Goal: Task Accomplishment & Management: Manage account settings

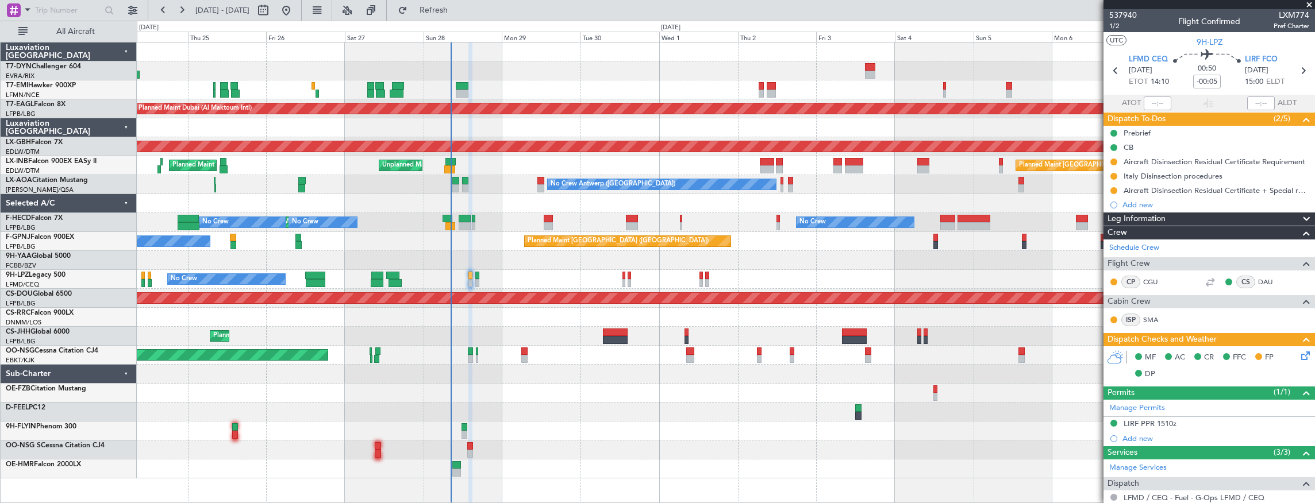
scroll to position [157, 0]
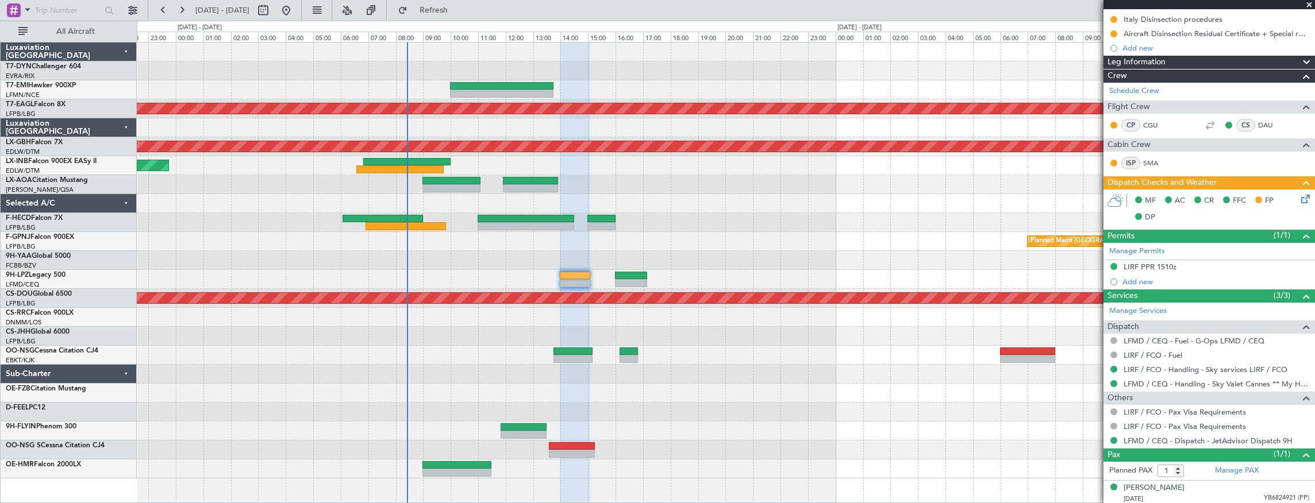
click at [593, 479] on div "Planned Maint Dubai (Al Maktoum Intl) Planned Maint Nurnberg Unplanned Maint Ro…" at bounding box center [726, 273] width 1179 height 462
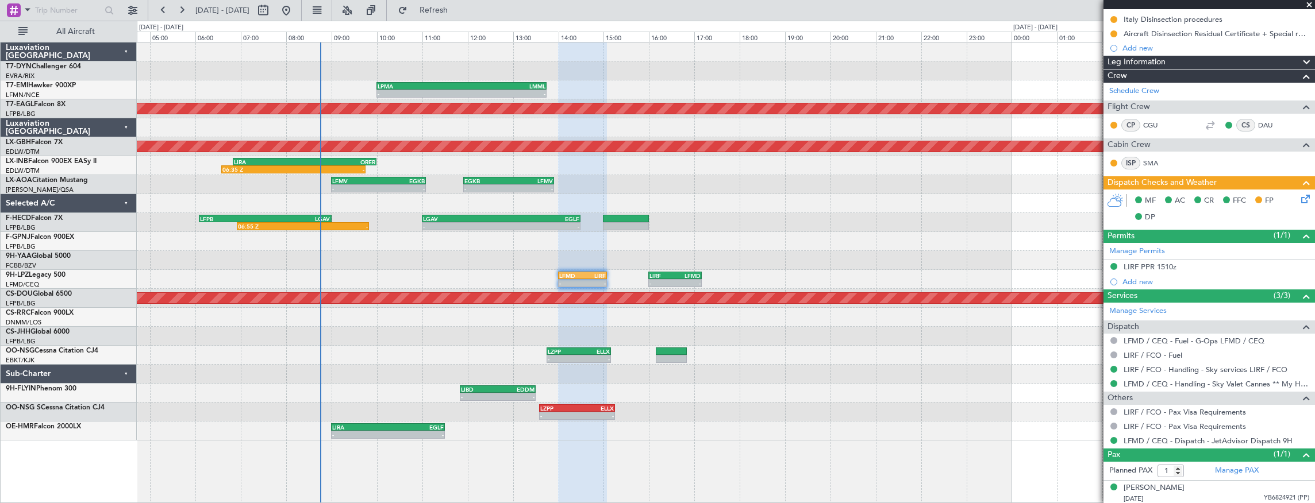
click at [329, 156] on div "- - LPMA 10:00 Z LMML 13:45 Z Planned Maint Dubai (Al Maktoum Intl) Planned Mai…" at bounding box center [726, 242] width 1178 height 398
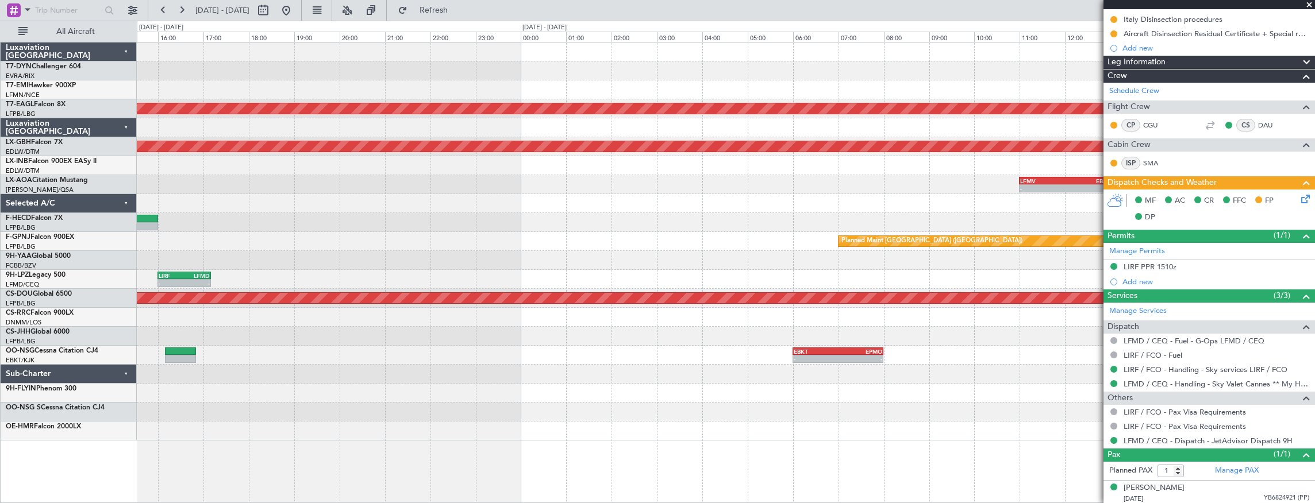
click at [268, 162] on div "LPMA 10:00 Z LMML 13:45 Z - - Planned Maint Dubai (Al Maktoum Intl) Planned Mai…" at bounding box center [726, 242] width 1178 height 398
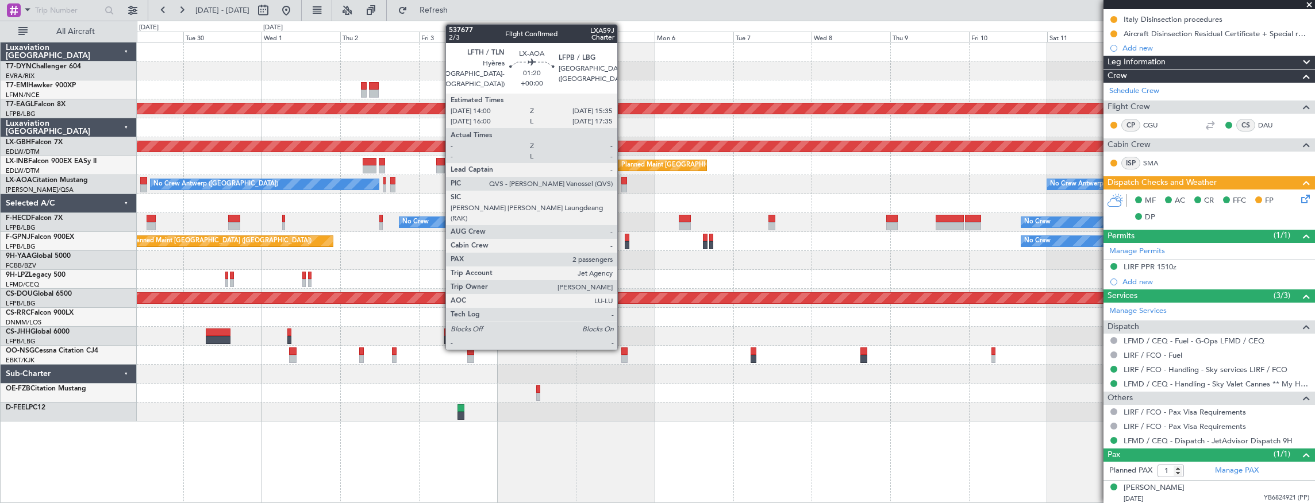
click at [623, 183] on div at bounding box center [624, 181] width 6 height 8
type input "2"
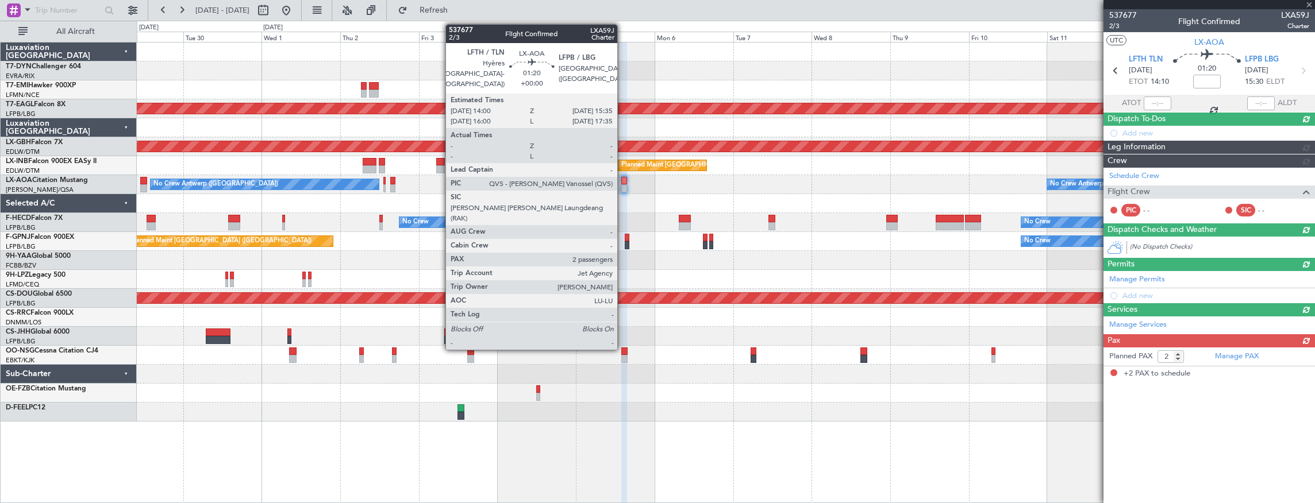
scroll to position [0, 0]
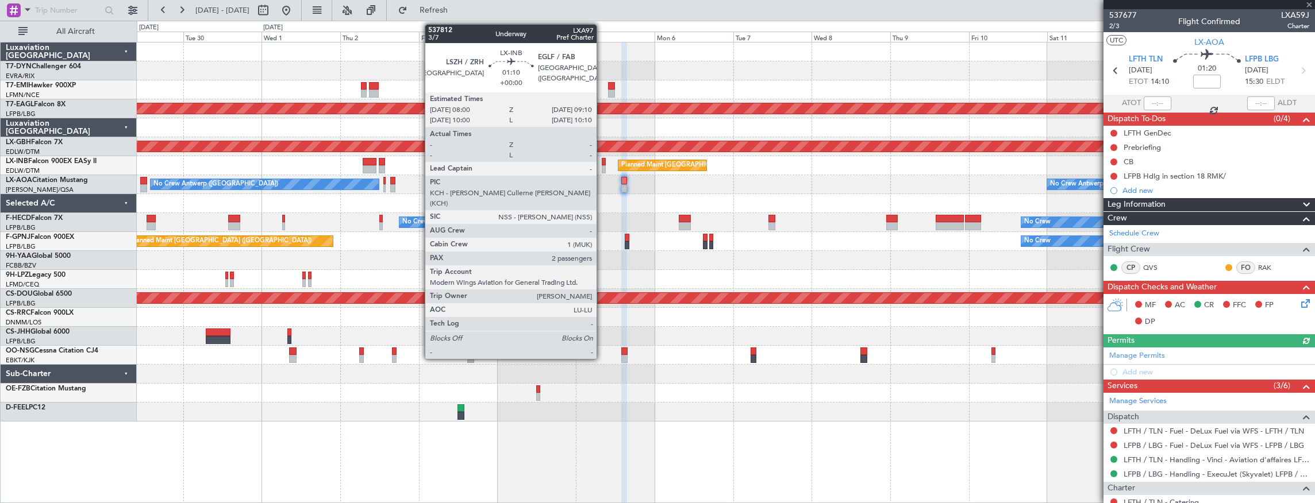
click at [602, 162] on div at bounding box center [604, 162] width 4 height 8
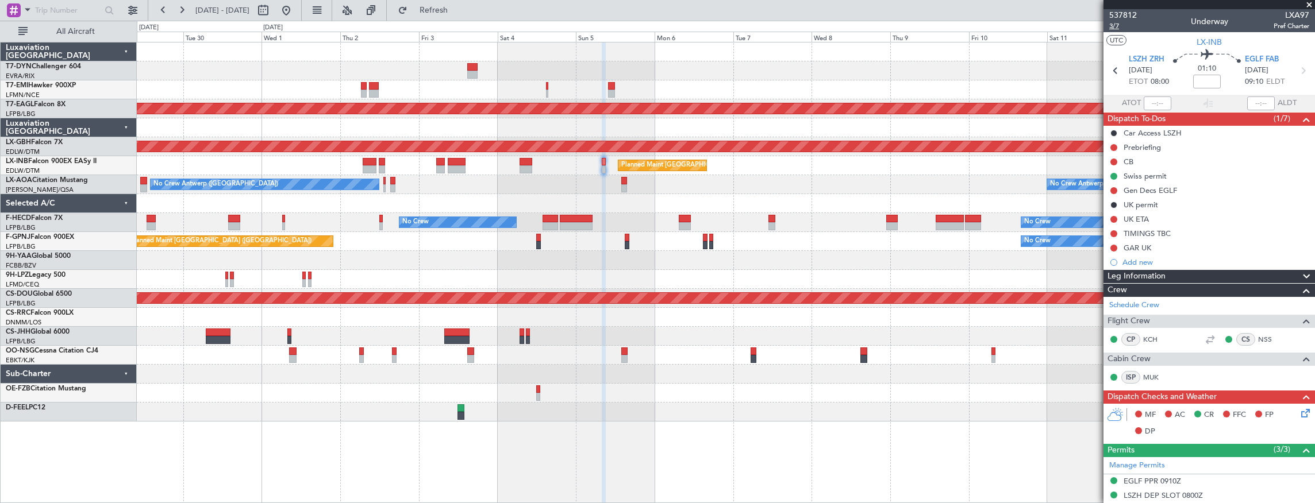
click at [1115, 23] on span "3/7" at bounding box center [1123, 26] width 28 height 10
click at [1034, 425] on div "Planned Maint Dubai (Al Maktoum Intl) Planned Maint Nurnberg Planned Maint Lond…" at bounding box center [726, 273] width 1179 height 462
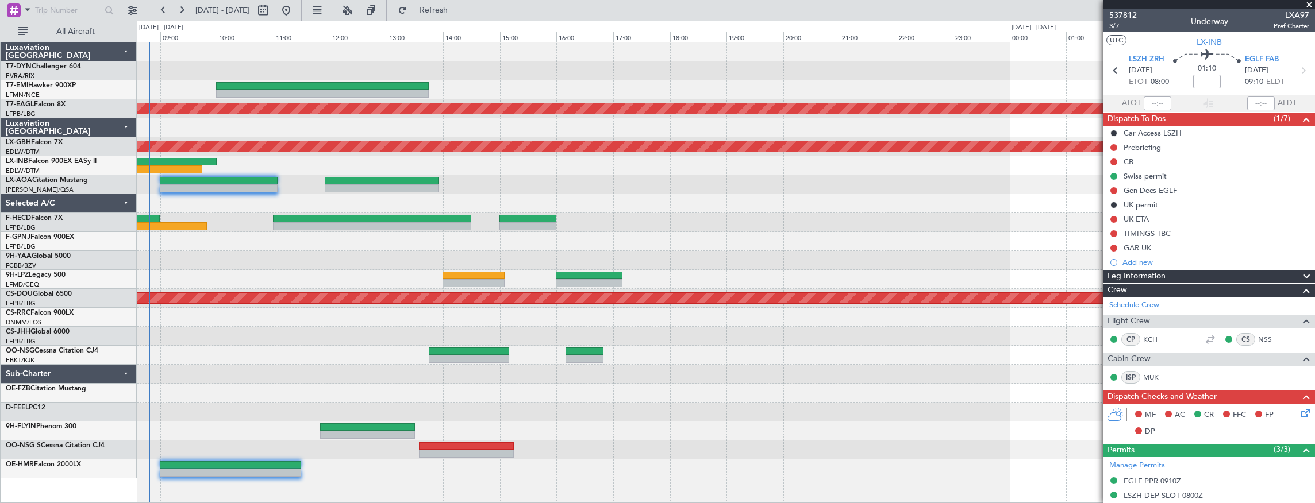
click at [479, 389] on div at bounding box center [726, 393] width 1178 height 19
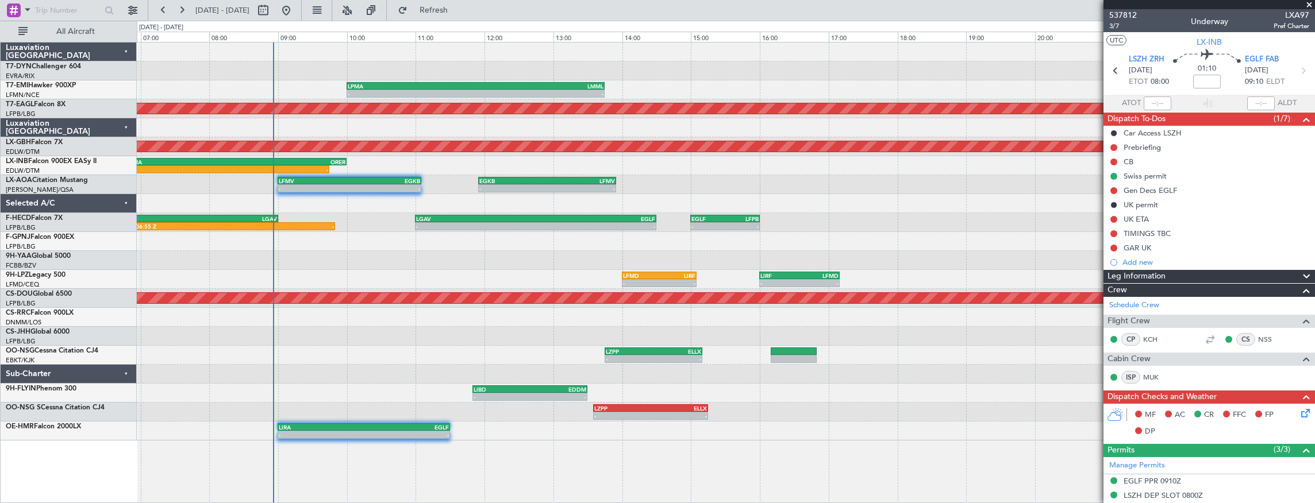
click at [376, 466] on div "- - LPMA 10:00 Z LMML 13:45 Z Planned Maint Dubai (Al Maktoum Intl) Planned Mai…" at bounding box center [726, 273] width 1179 height 462
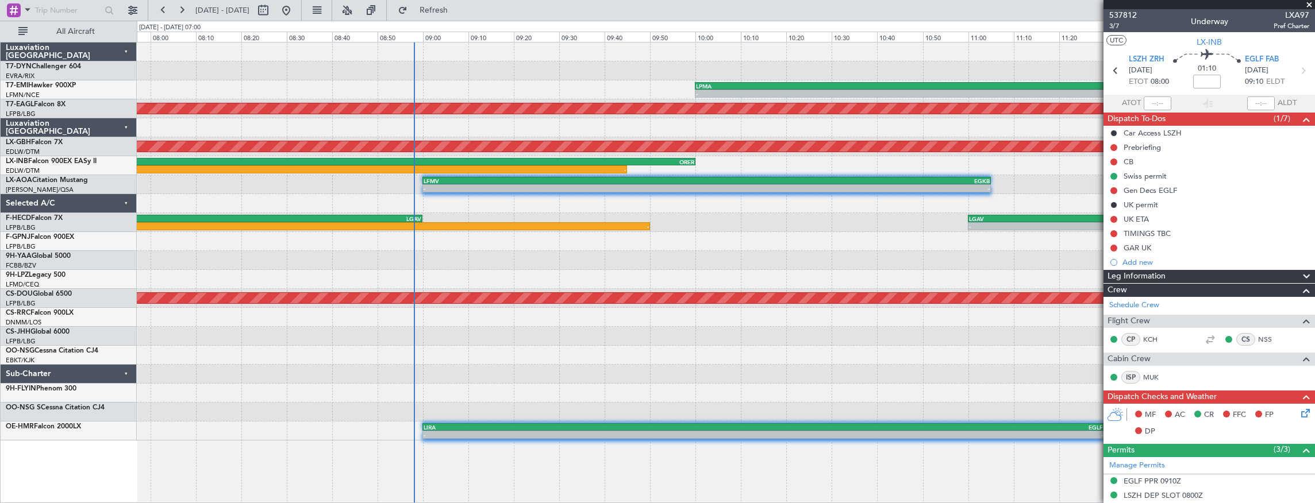
click at [683, 359] on div at bounding box center [726, 355] width 1178 height 19
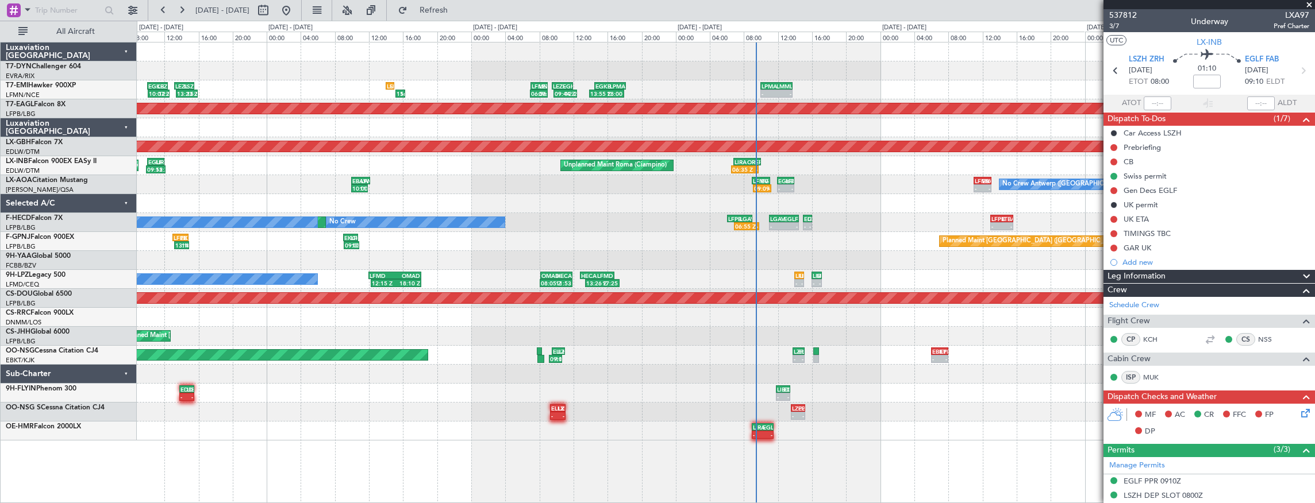
click at [667, 182] on div "09:09 Z - LFMV 09:00 Z EGKB 11:05 Z - - EGKB 11:55 Z LFMV 13:55 Z - - LFMV 11:0…" at bounding box center [726, 184] width 1178 height 19
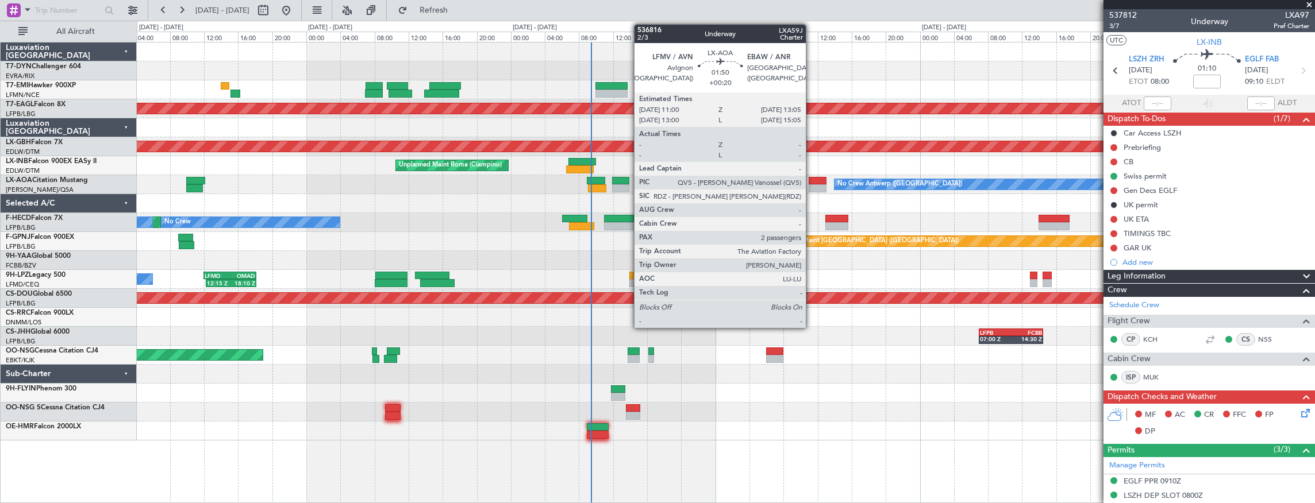
click at [816, 181] on div at bounding box center [818, 181] width 18 height 8
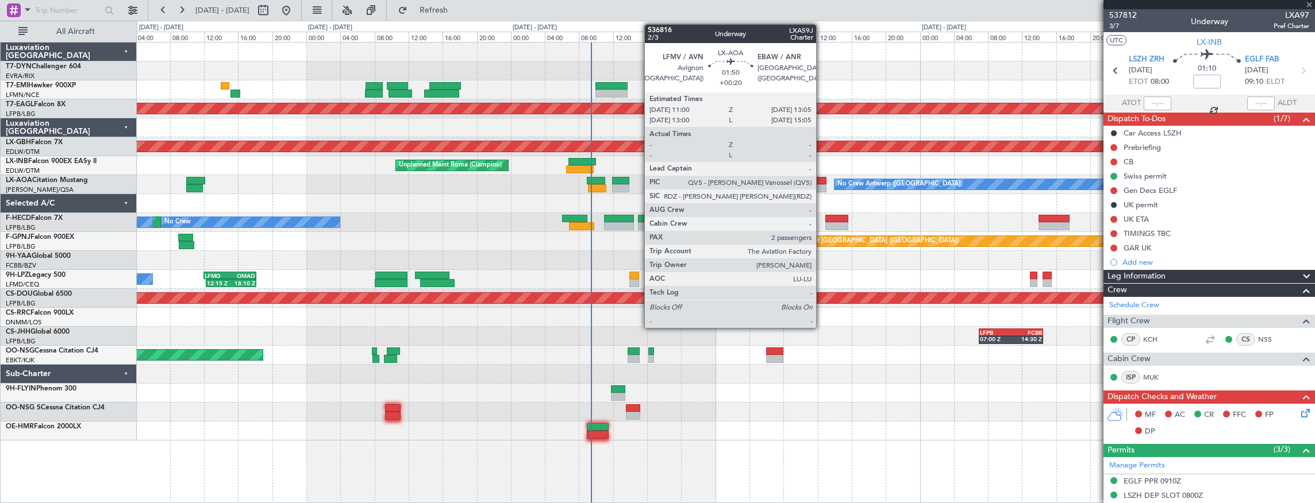
type input "+00:20"
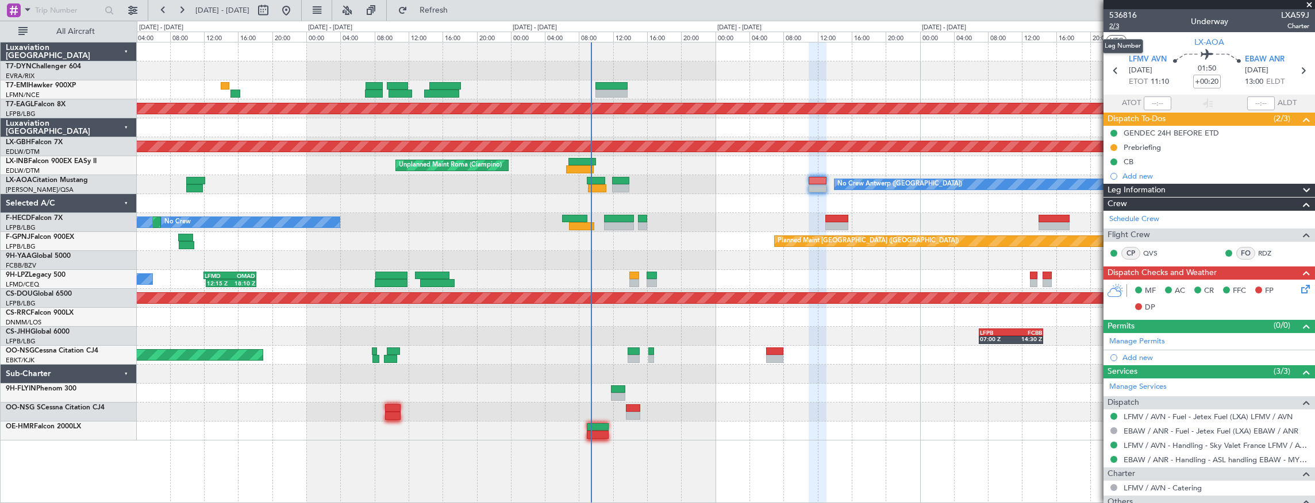
click at [1120, 26] on span "2/3" at bounding box center [1123, 26] width 28 height 10
click at [1124, 16] on span "536816" at bounding box center [1123, 15] width 28 height 12
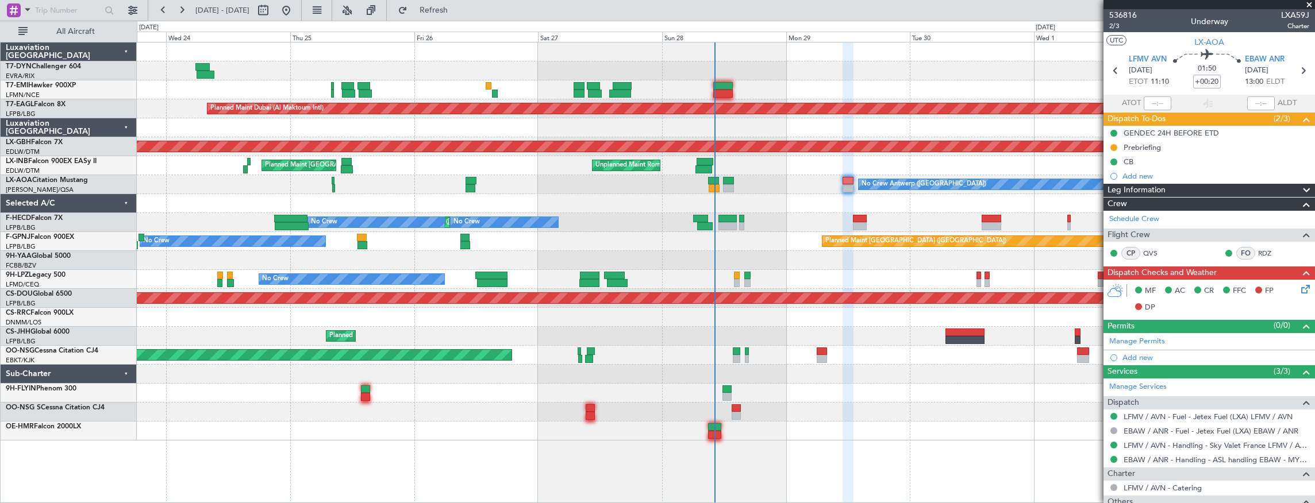
scroll to position [116, 0]
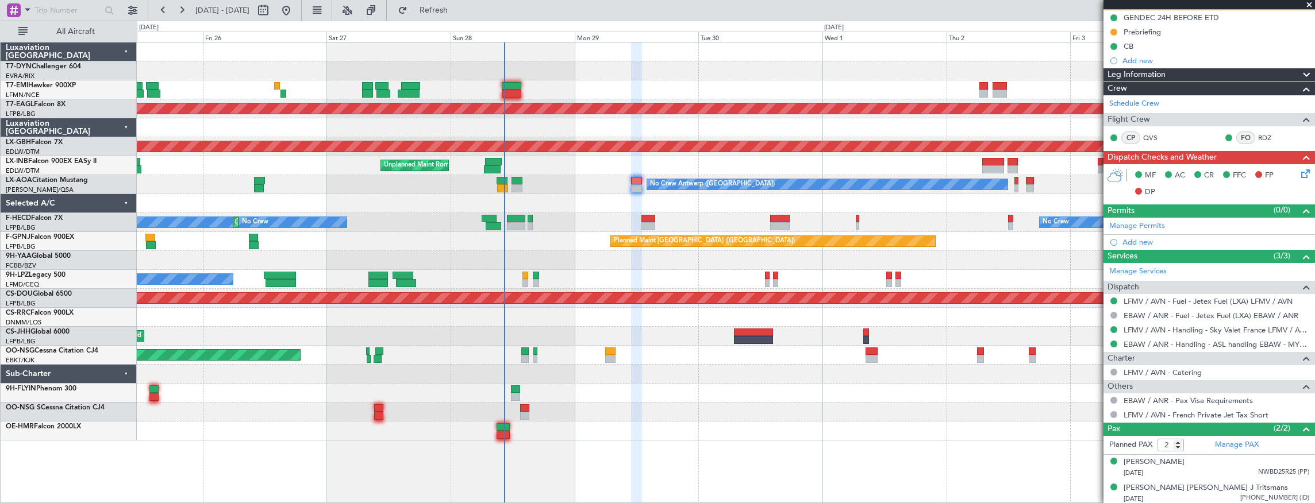
click at [579, 400] on div "Planned Maint Dubai (Al Maktoum Intl) Planned Maint Nurnberg Unplanned Maint Ro…" at bounding box center [726, 242] width 1178 height 398
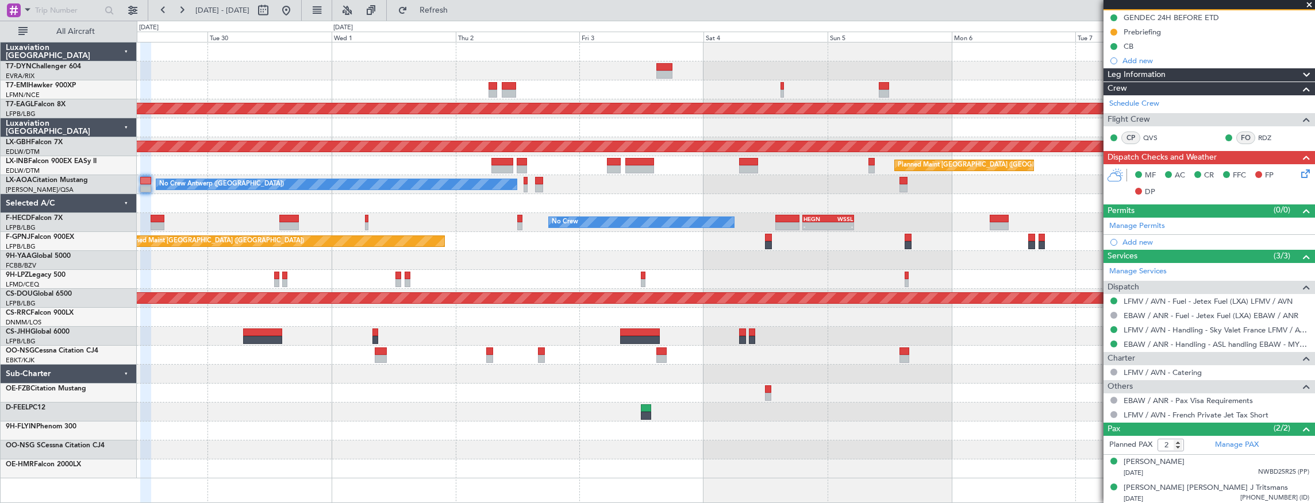
click at [533, 401] on div "Planned Maint Dubai (Al Maktoum Intl) Planned Maint Nurnberg Planned Maint Lond…" at bounding box center [726, 261] width 1178 height 436
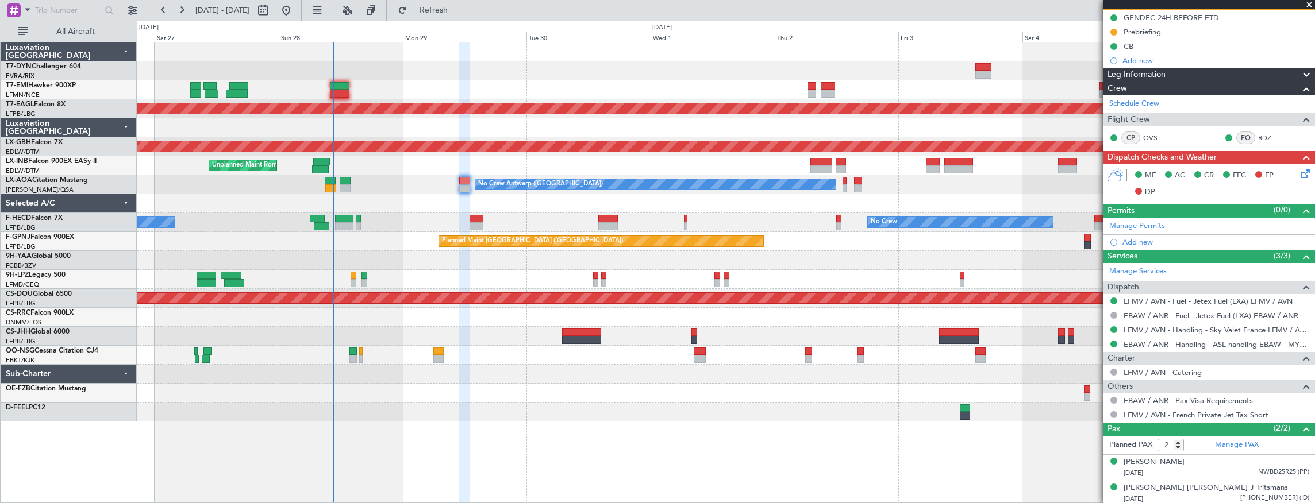
click at [759, 395] on div "Planned Maint Dubai (Al Maktoum Intl) Planned Maint Nurnberg Planned Maint Lond…" at bounding box center [726, 232] width 1178 height 379
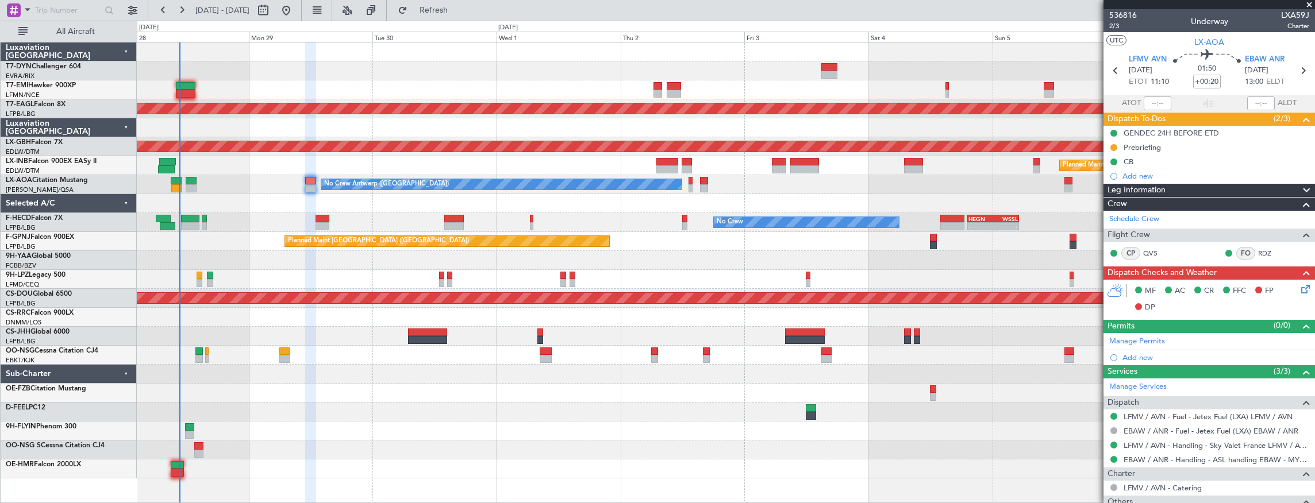
scroll to position [116, 0]
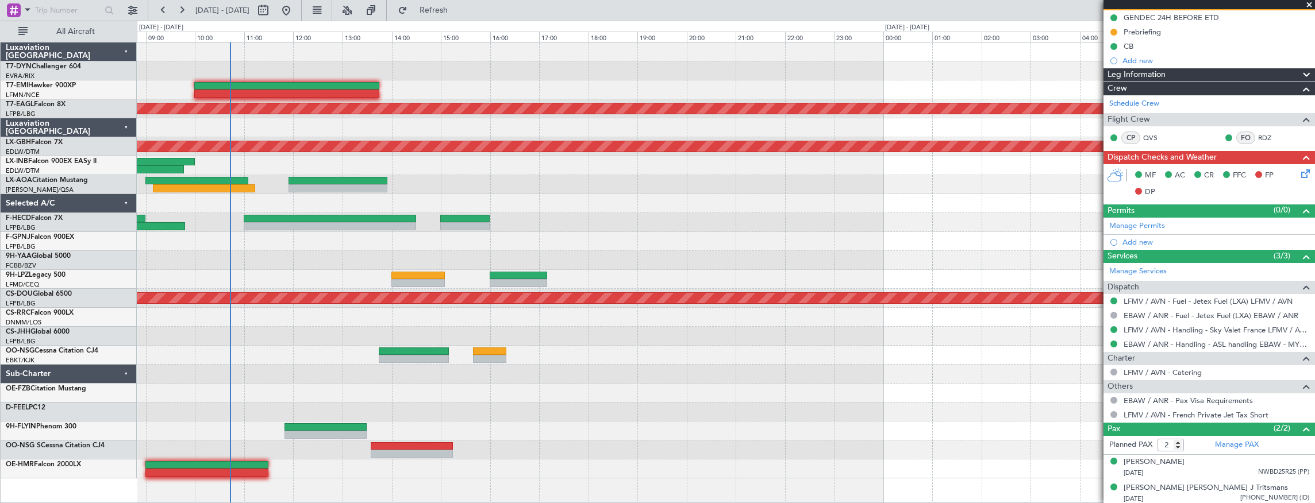
click at [343, 413] on div at bounding box center [726, 412] width 1178 height 19
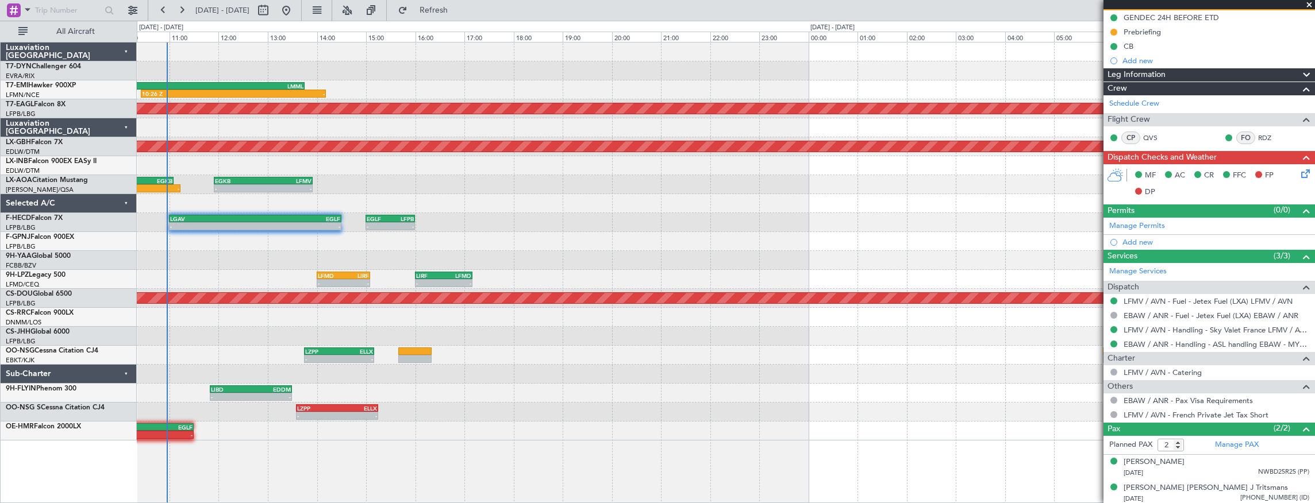
click at [566, 235] on div "10:26 Z - LPMA 10:00 Z LMML 13:45 Z Planned Maint [GEOGRAPHIC_DATA] (Al Maktoum…" at bounding box center [726, 242] width 1178 height 398
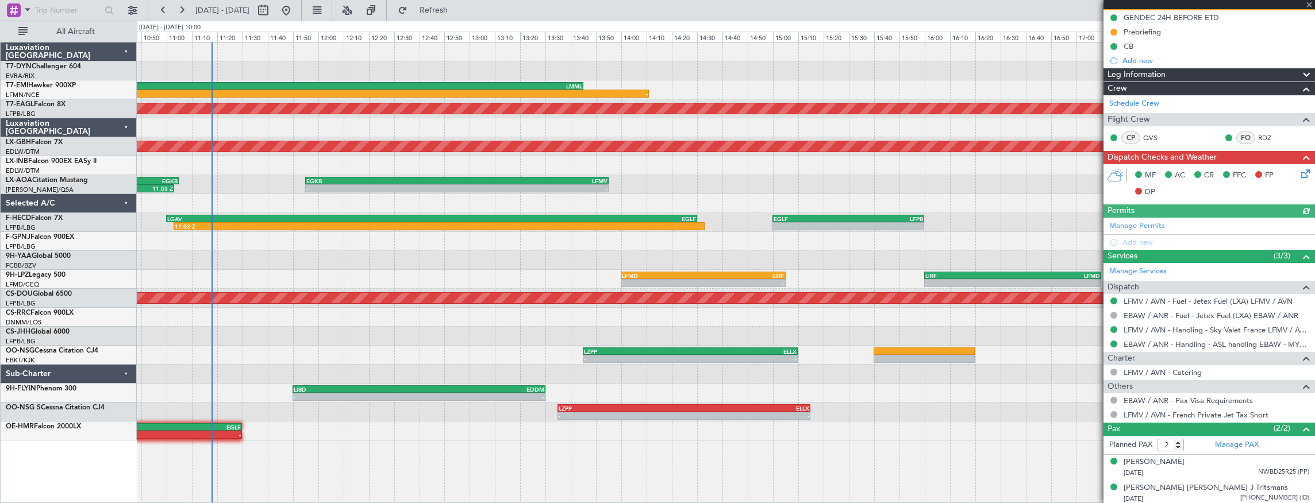
click at [340, 453] on div "10:26 Z - LPMA 10:00 Z LMML 13:45 Z Planned Maint [GEOGRAPHIC_DATA] (Al Maktoum…" at bounding box center [726, 273] width 1179 height 462
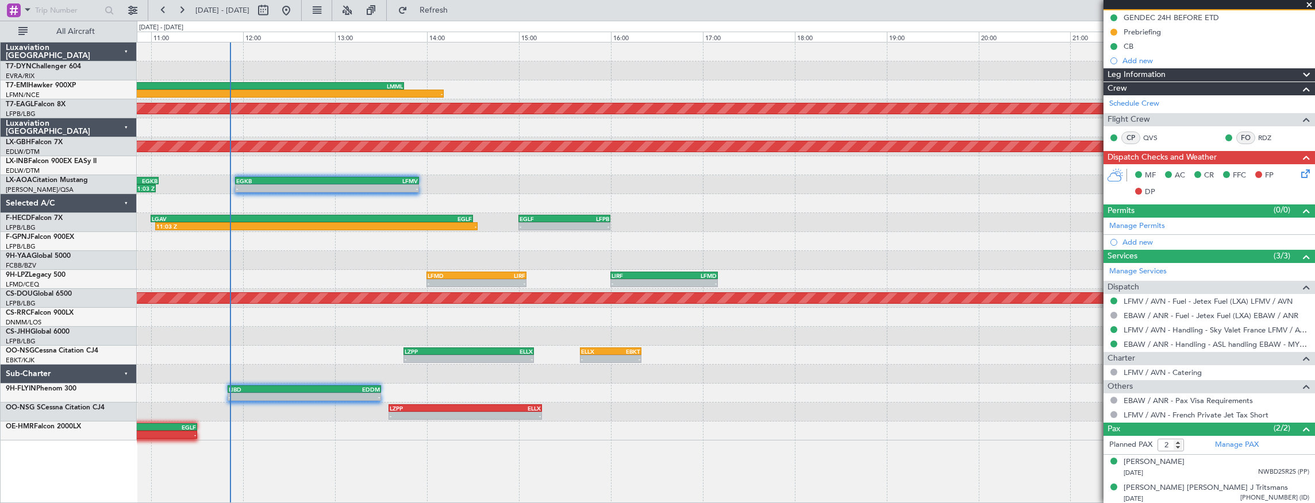
click at [389, 259] on div "10:26 Z - LPMA 10:00 Z LMML 13:45 Z Planned Maint [GEOGRAPHIC_DATA] (Al Maktoum…" at bounding box center [726, 242] width 1178 height 398
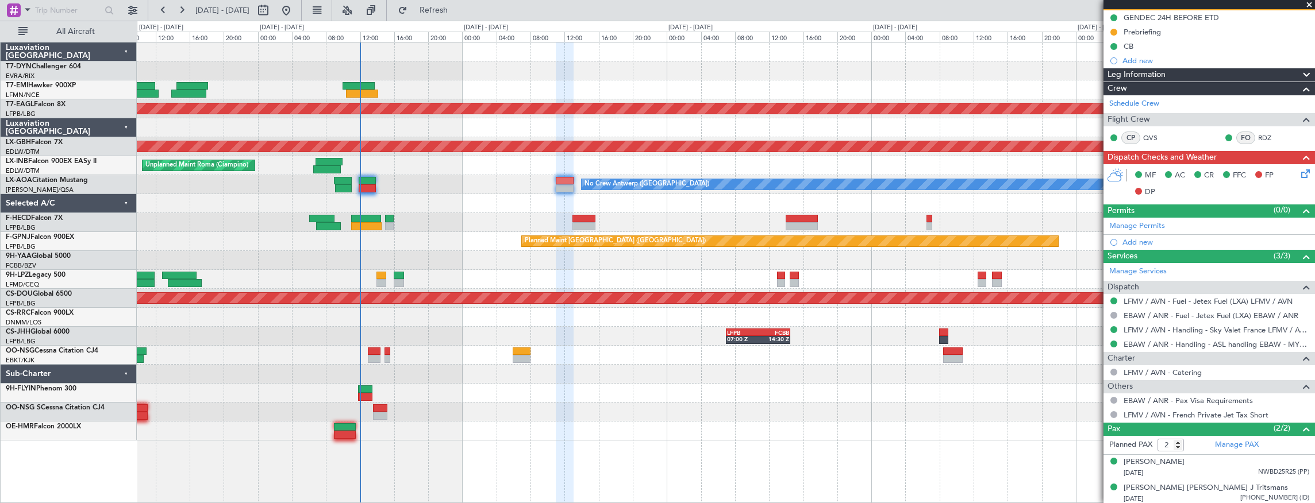
click at [458, 164] on div "Unplanned Maint Roma (Ciampino) - - EGPH 09:00 Z ORER 14:25 Z" at bounding box center [726, 165] width 1178 height 19
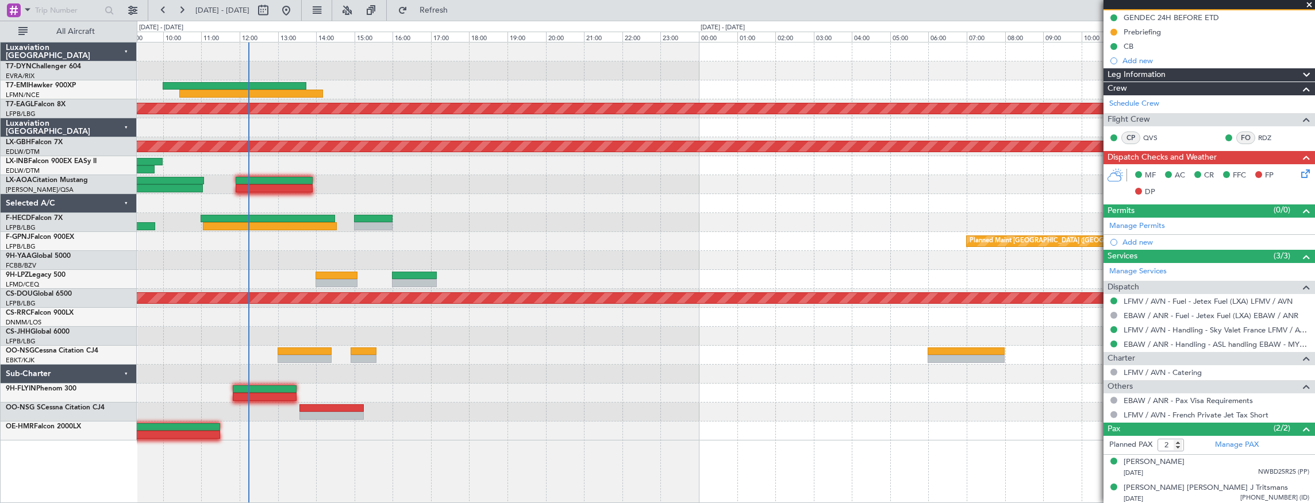
click at [546, 260] on div at bounding box center [726, 260] width 1178 height 19
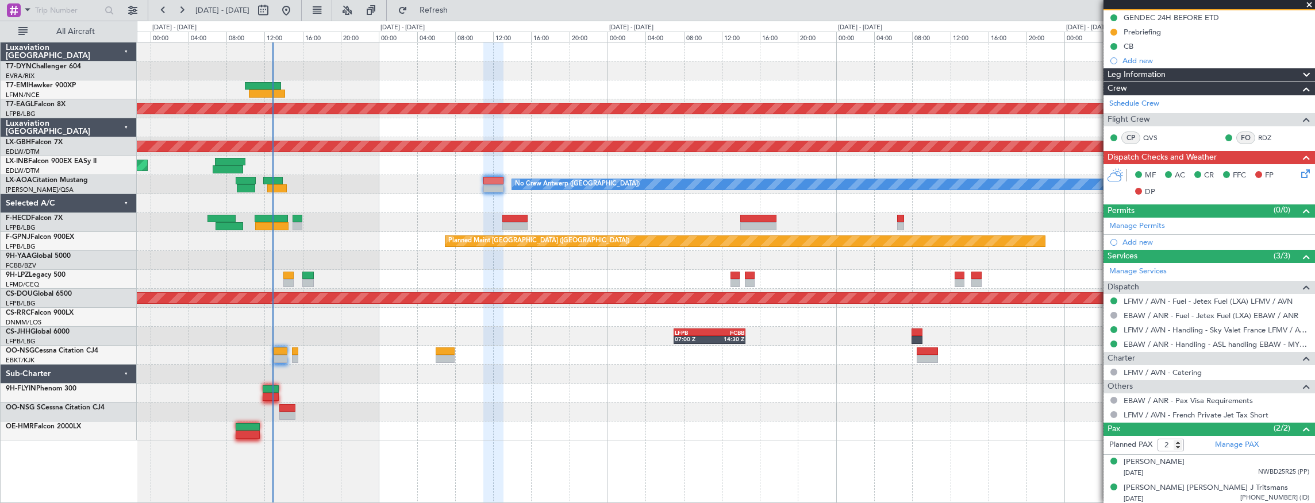
click at [778, 285] on div "LFMD 12:00 Z OMAD 18:10 Z 12:15 Z 18:10 Z" at bounding box center [726, 279] width 1178 height 19
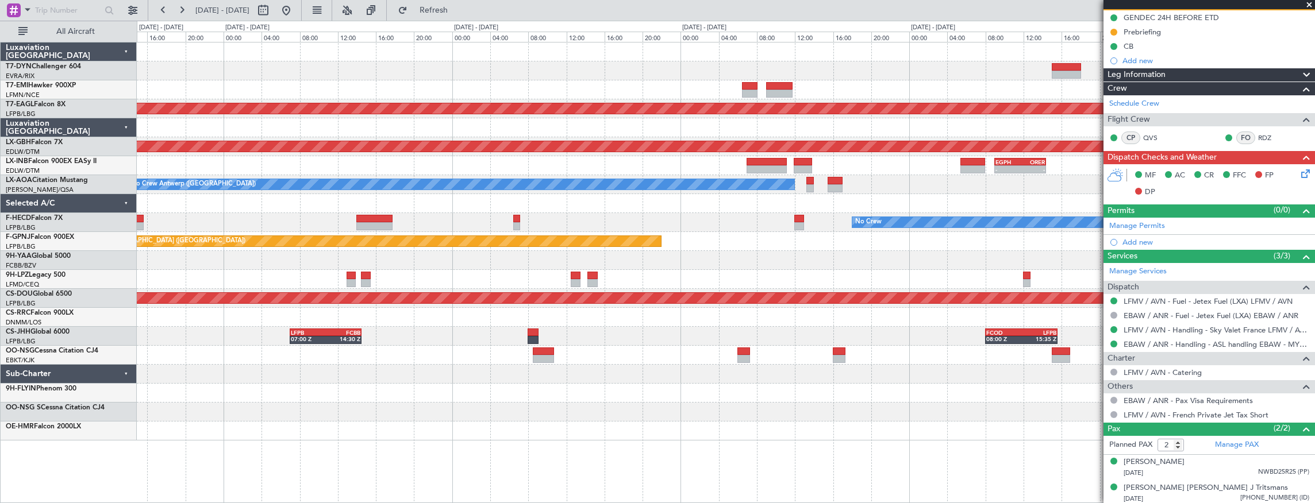
click at [516, 272] on div "Planned Maint Dubai (Al Maktoum Intl) Planned Maint Nurnberg - - EGPH 09:00 Z O…" at bounding box center [726, 242] width 1178 height 398
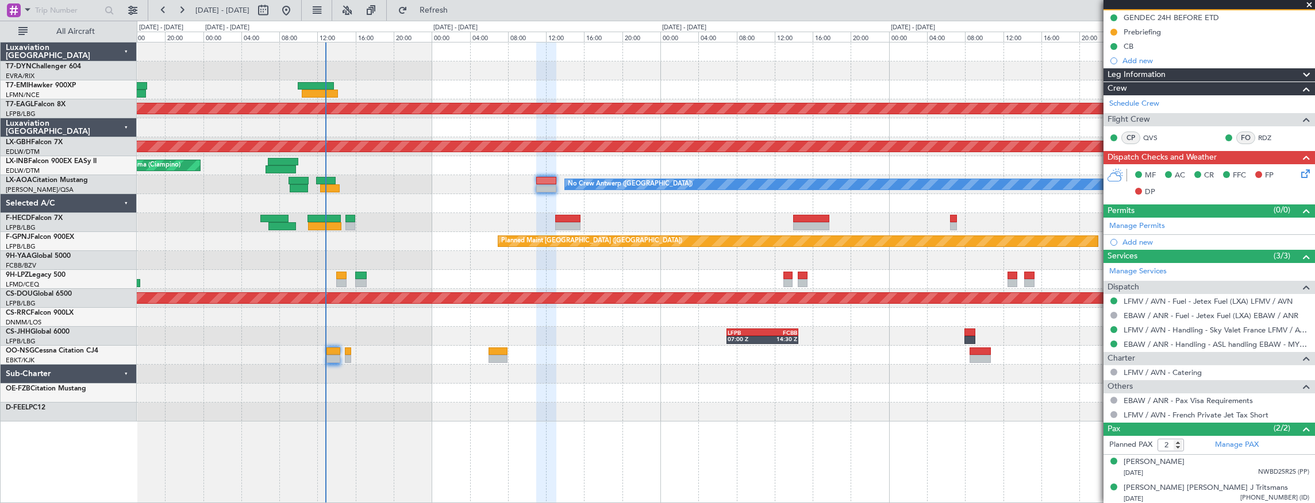
click at [745, 263] on div "Planned Maint Dubai (Al Maktoum Intl) Planned Maint Nurnberg Unplanned Maint [G…" at bounding box center [726, 232] width 1178 height 379
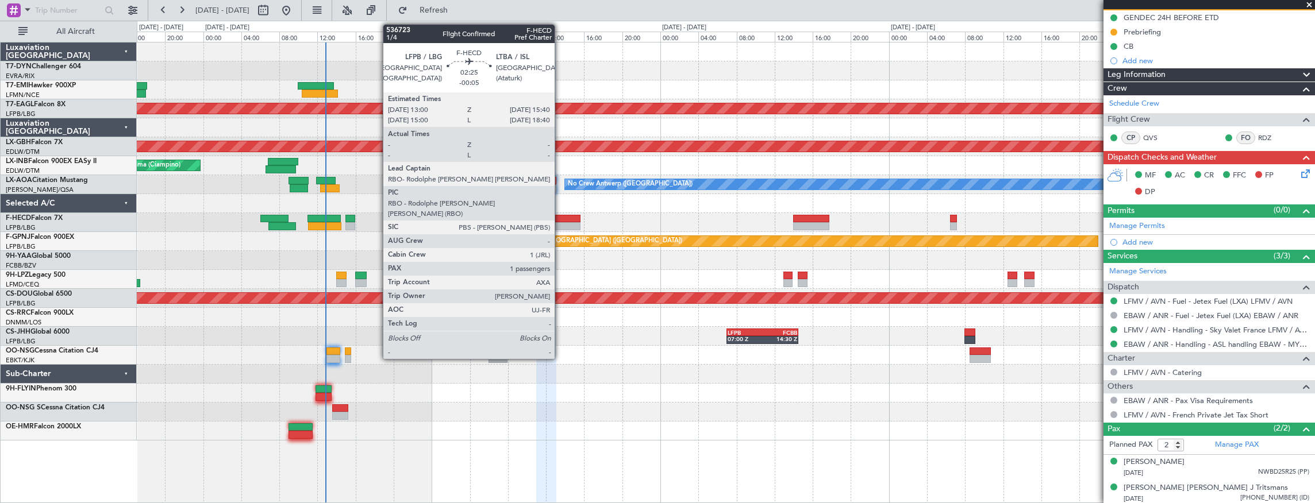
click at [560, 216] on div at bounding box center [568, 219] width 26 height 8
type input "-00:05"
type input "1"
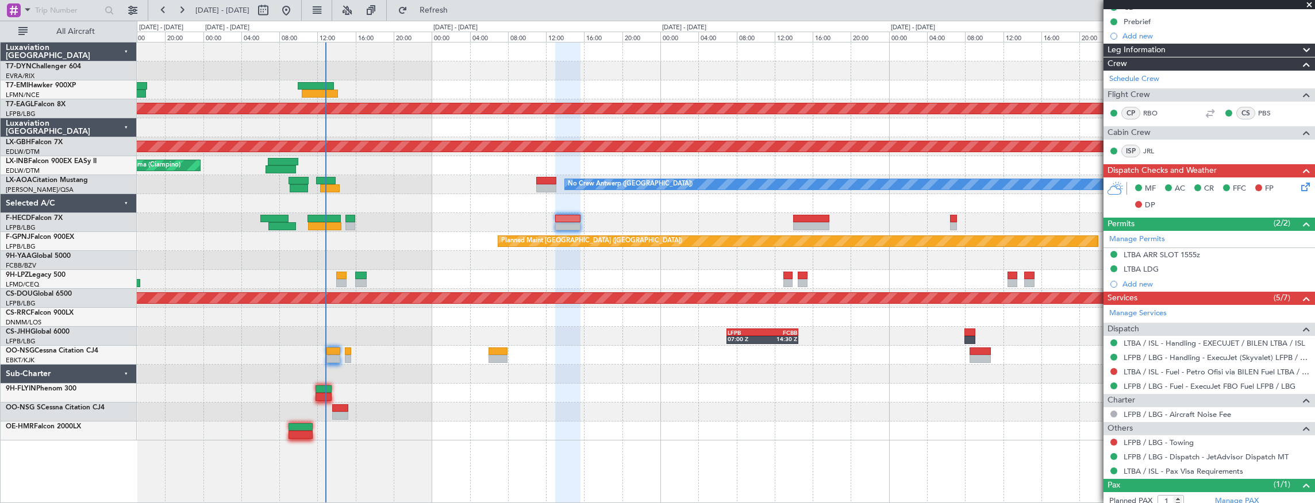
scroll to position [170, 0]
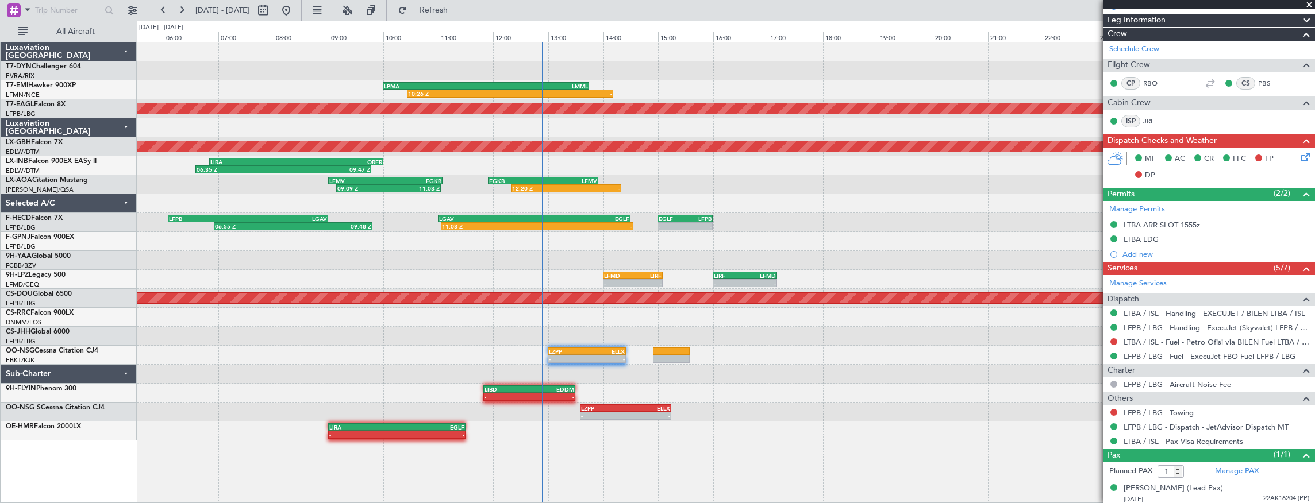
click at [679, 375] on div "10:26 Z - LPMA 10:00 Z LMML 13:45 Z Planned Maint [GEOGRAPHIC_DATA] (Al Maktoum…" at bounding box center [726, 242] width 1178 height 398
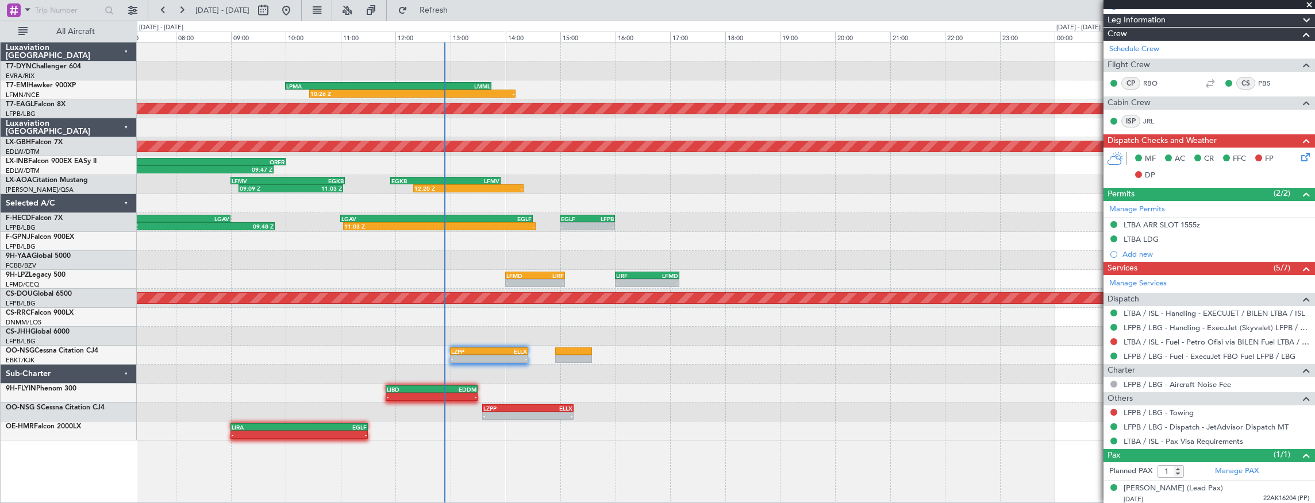
click at [594, 364] on div "10:26 Z - LPMA 10:00 Z LMML 13:45 Z Planned Maint [GEOGRAPHIC_DATA] (Al Maktoum…" at bounding box center [726, 242] width 1178 height 398
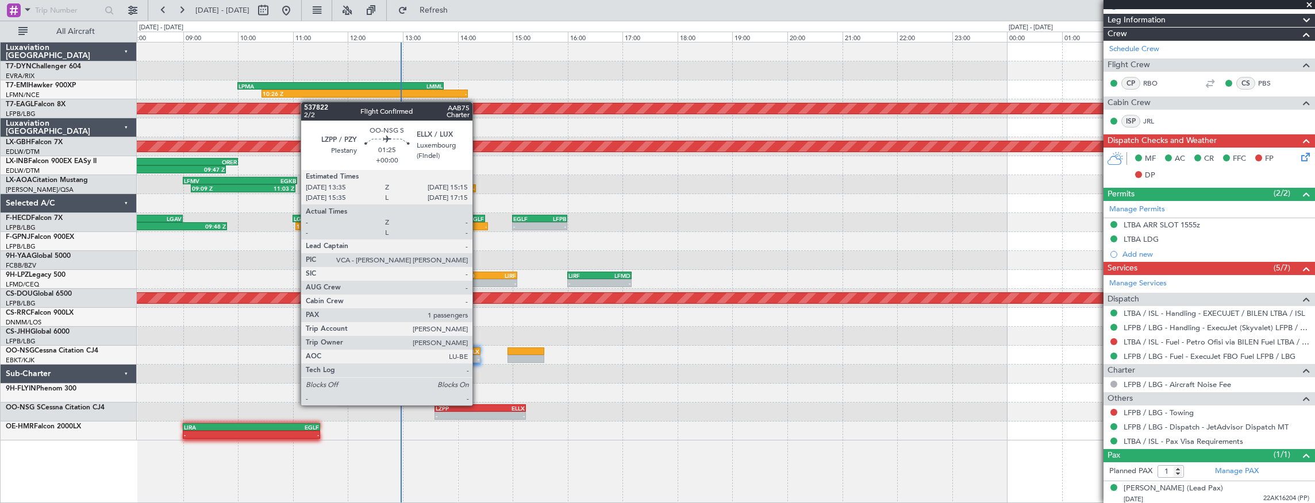
click at [478, 406] on div "LZPP" at bounding box center [458, 408] width 45 height 7
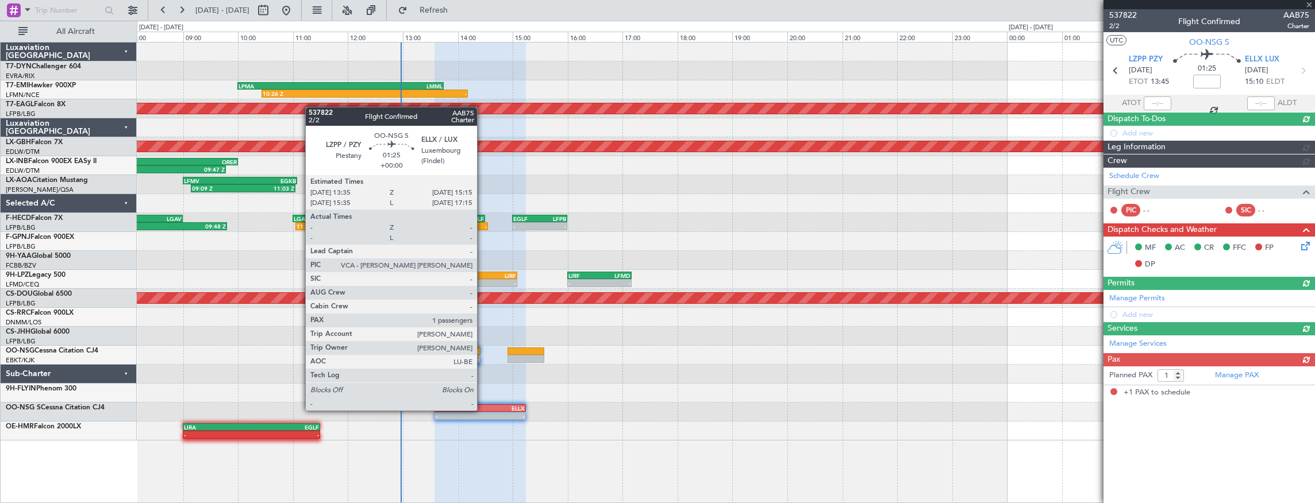
scroll to position [0, 0]
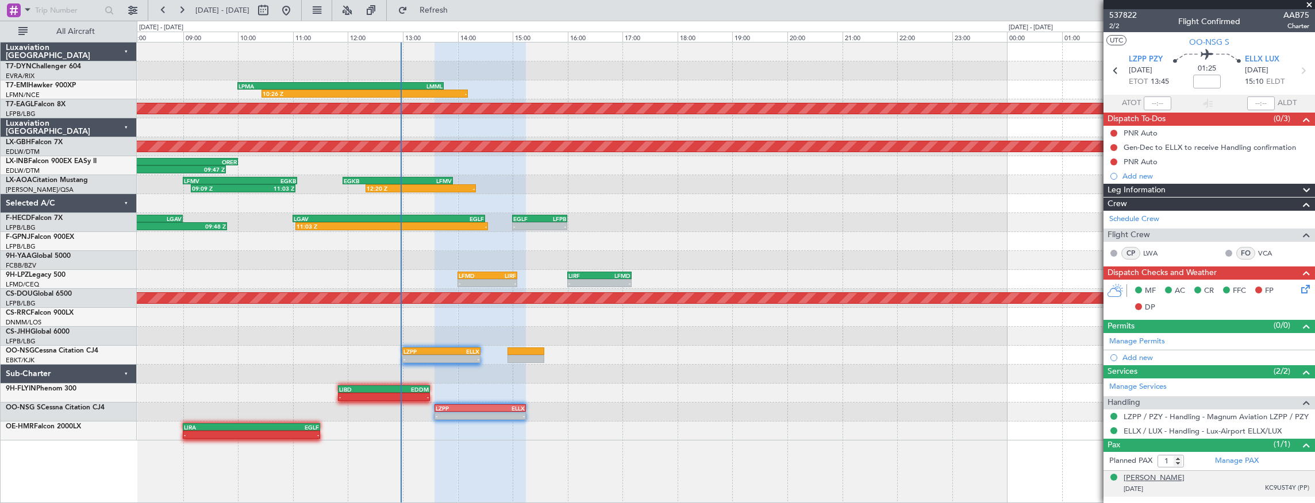
click at [1140, 476] on div "[PERSON_NAME]" at bounding box center [1154, 478] width 61 height 11
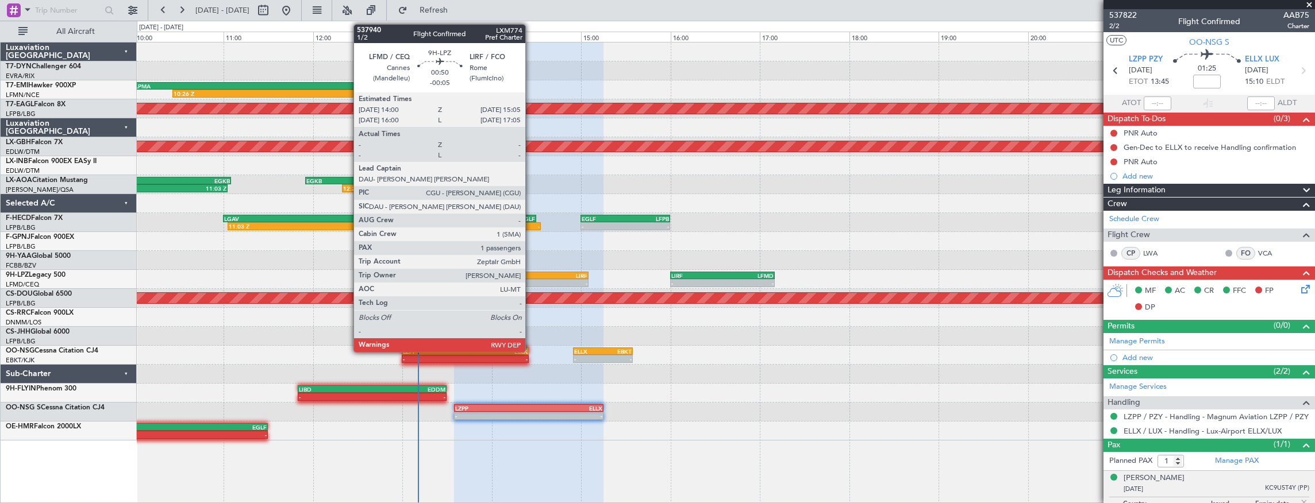
click at [531, 277] on div "LFMD" at bounding box center [516, 275] width 47 height 7
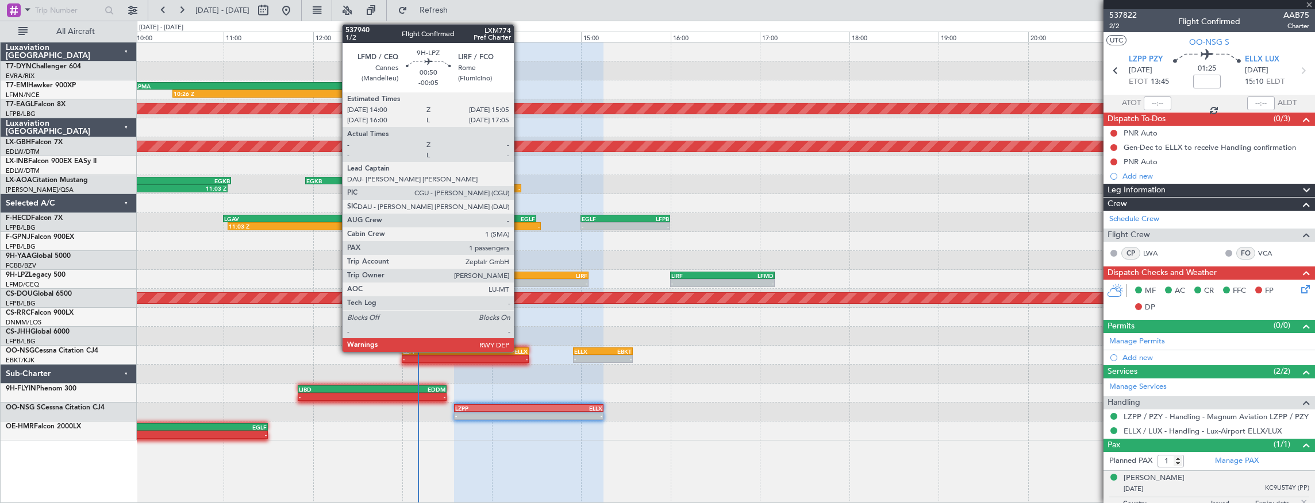
type input "-00:05"
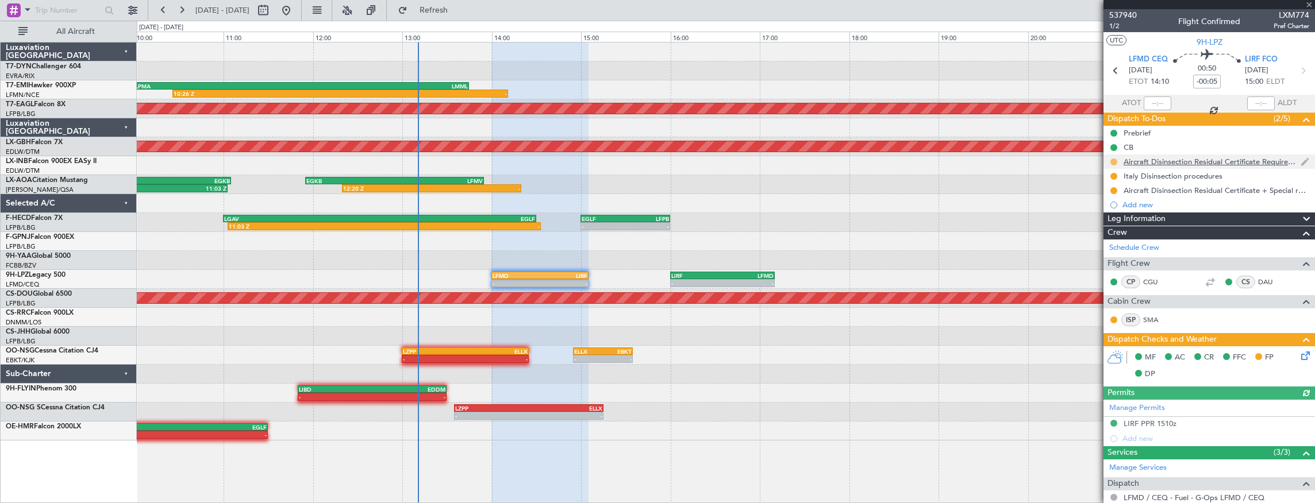
click at [1113, 163] on button at bounding box center [1113, 162] width 7 height 7
click at [1116, 216] on span "Completed" at bounding box center [1119, 211] width 38 height 11
click at [1117, 174] on div at bounding box center [1113, 176] width 9 height 9
click at [1114, 173] on button at bounding box center [1113, 176] width 7 height 7
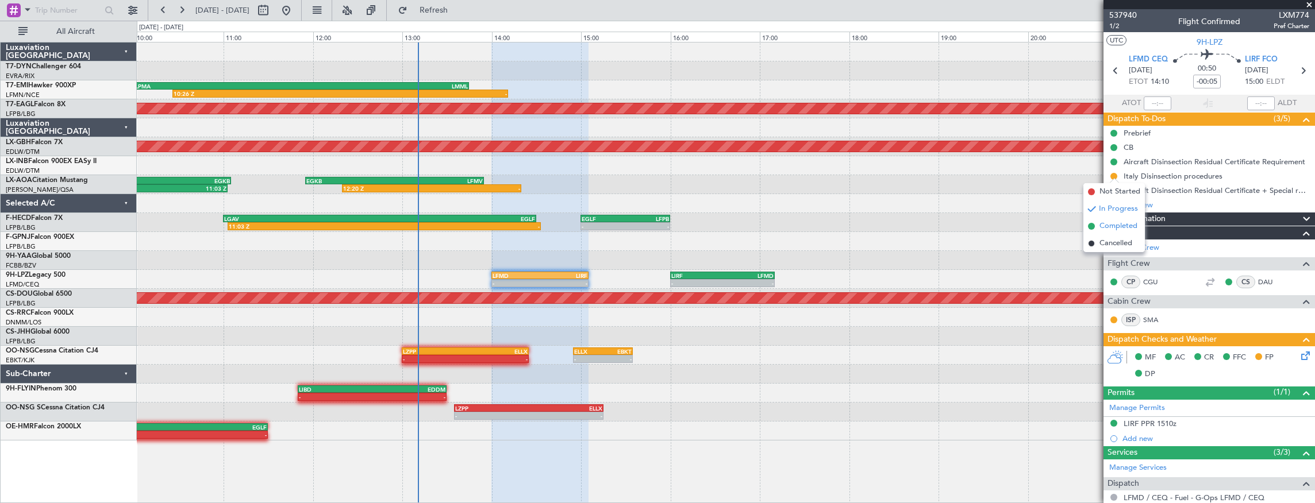
click at [1129, 226] on span "Completed" at bounding box center [1119, 226] width 38 height 11
click at [1113, 189] on button at bounding box center [1113, 190] width 7 height 7
click at [1113, 247] on li "Completed" at bounding box center [1113, 240] width 61 height 17
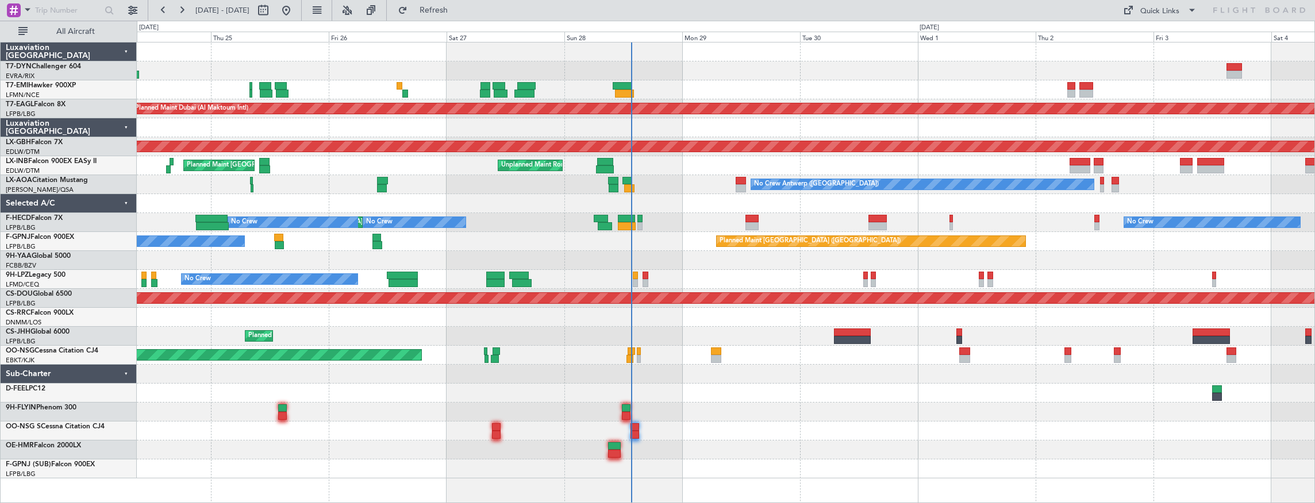
click at [693, 325] on div "Planned Maint [GEOGRAPHIC_DATA] Planned Maint [GEOGRAPHIC_DATA] (Al Maktoum Int…" at bounding box center [726, 261] width 1178 height 436
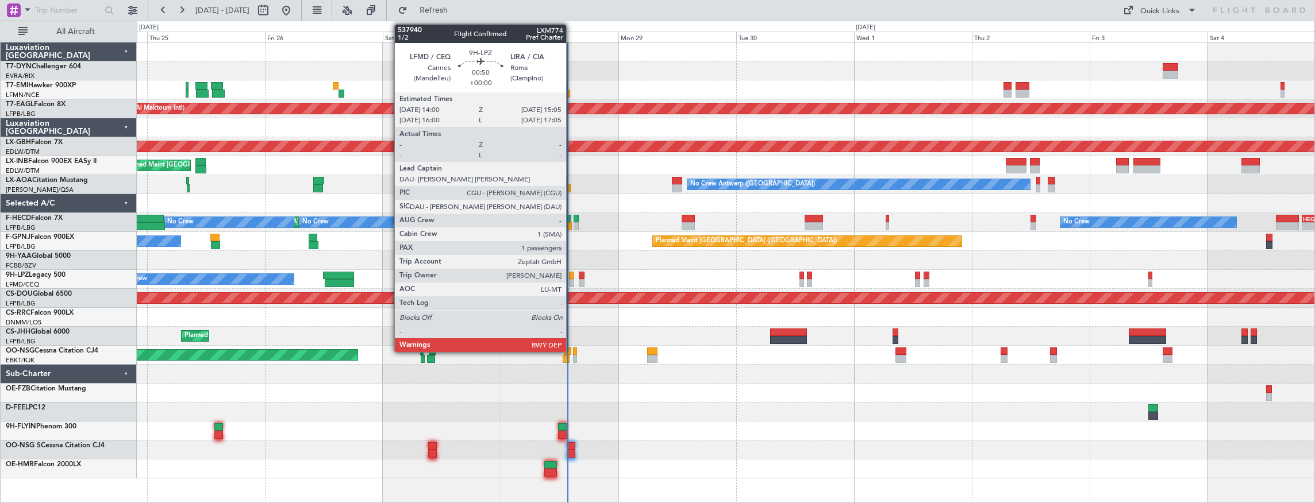
click at [572, 274] on div at bounding box center [572, 276] width 6 height 8
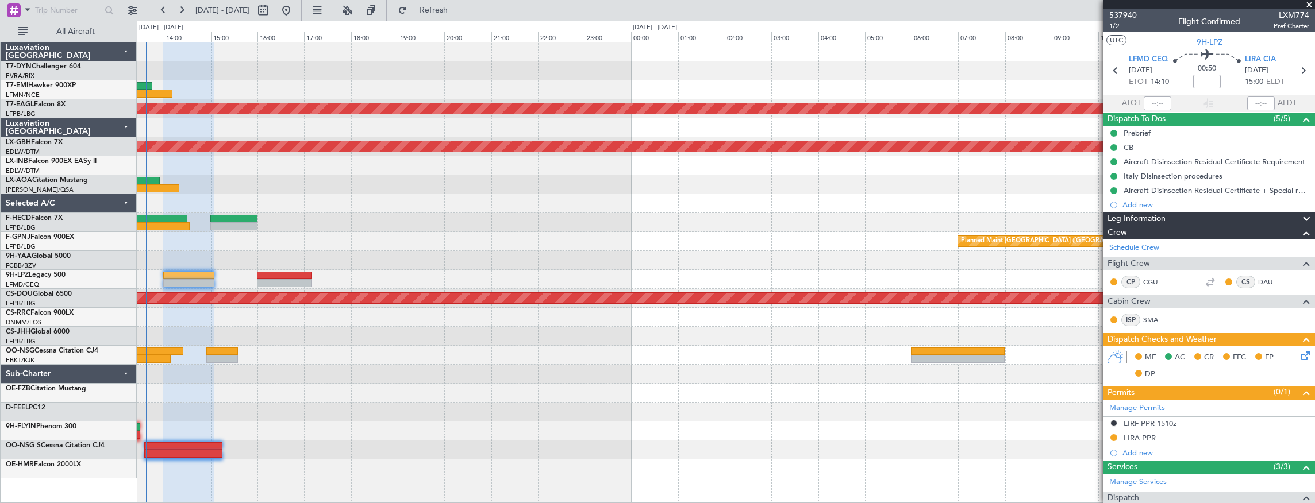
click at [797, 330] on div at bounding box center [726, 336] width 1178 height 19
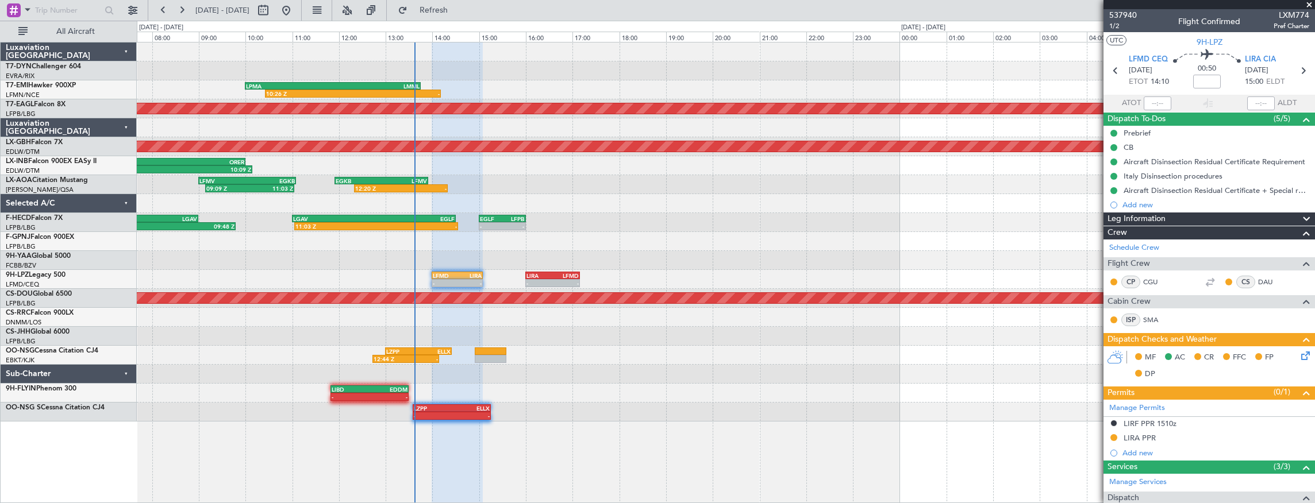
click at [722, 335] on div at bounding box center [726, 336] width 1178 height 19
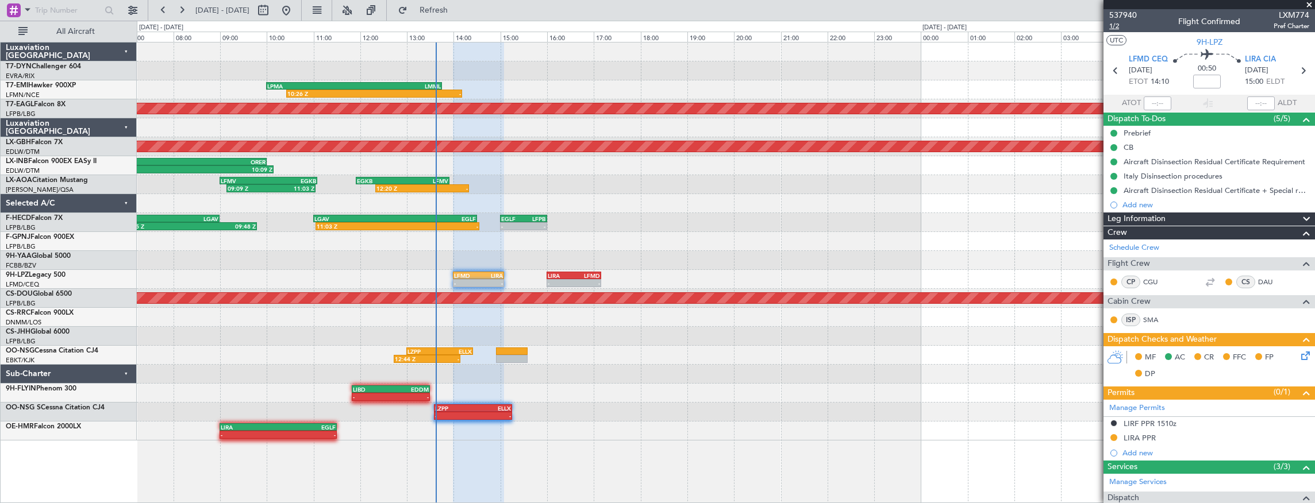
click at [1124, 28] on span "1/2" at bounding box center [1123, 26] width 28 height 10
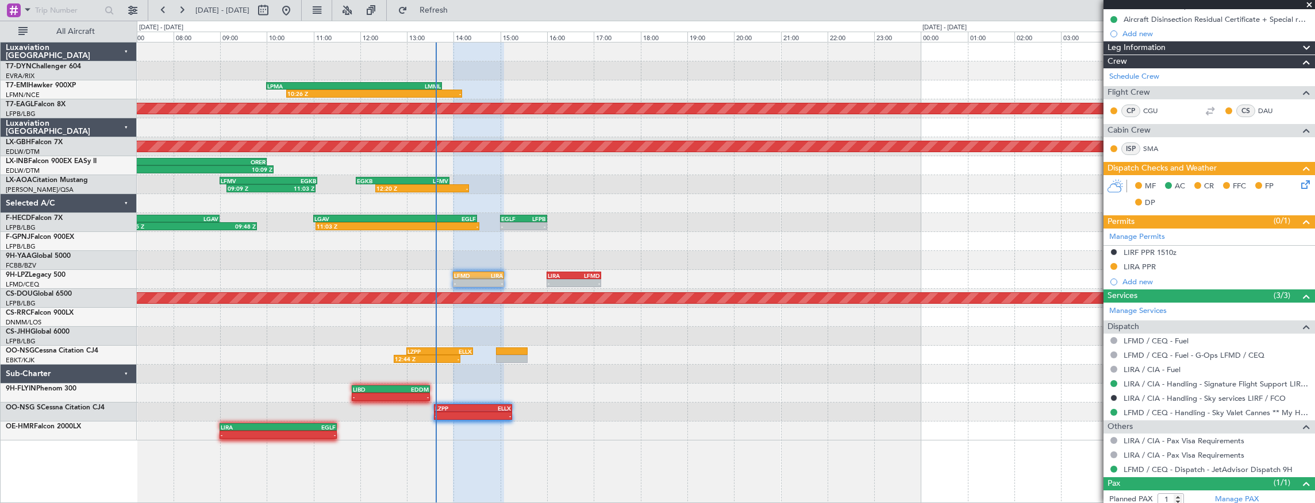
scroll to position [200, 0]
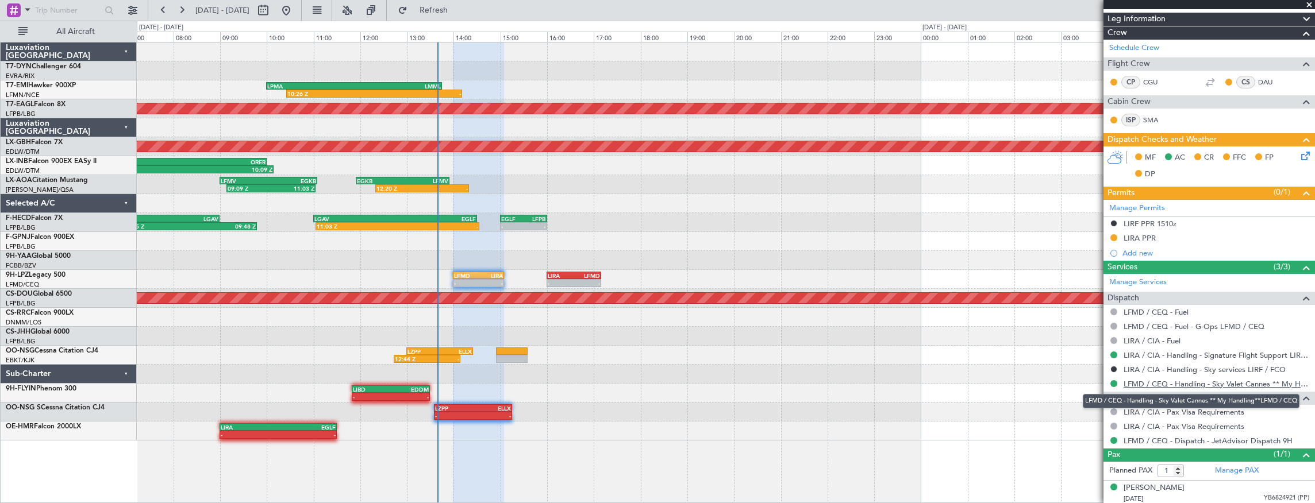
click at [1210, 382] on link "LFMD / CEQ - Handling - Sky Valet Cannes ** My Handling**LFMD / CEQ" at bounding box center [1217, 384] width 186 height 10
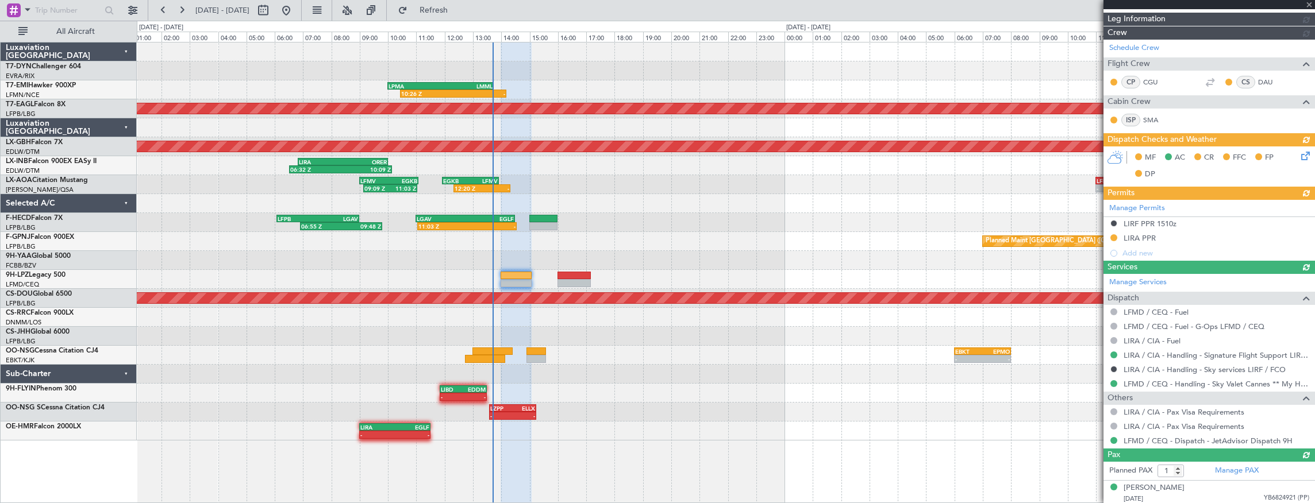
type input "-00:05"
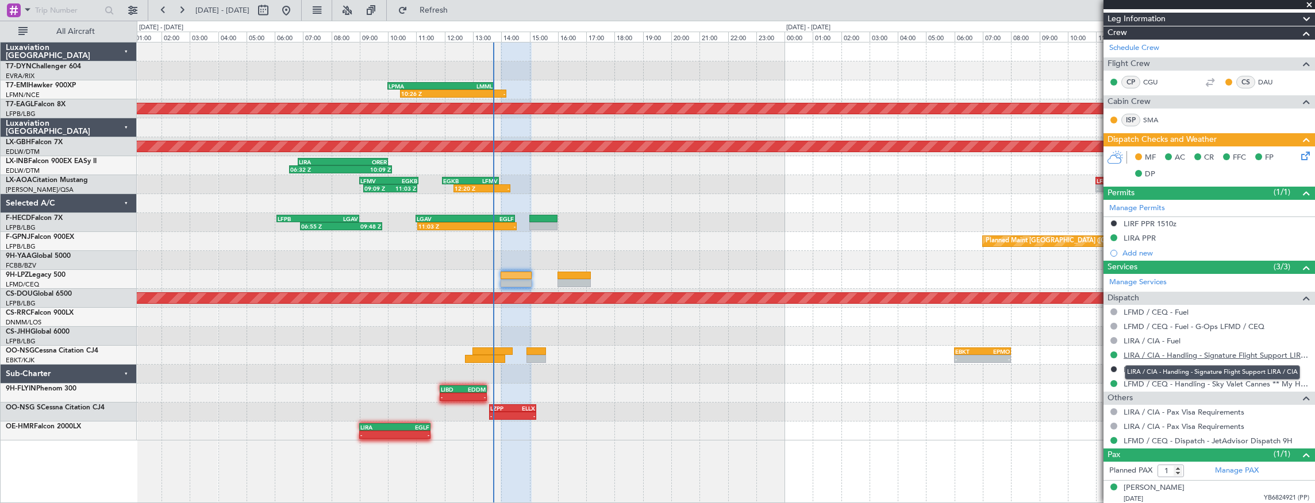
click at [1251, 351] on link "LIRA / CIA - Handling - Signature Flight Support LIRA / CIA" at bounding box center [1217, 356] width 186 height 10
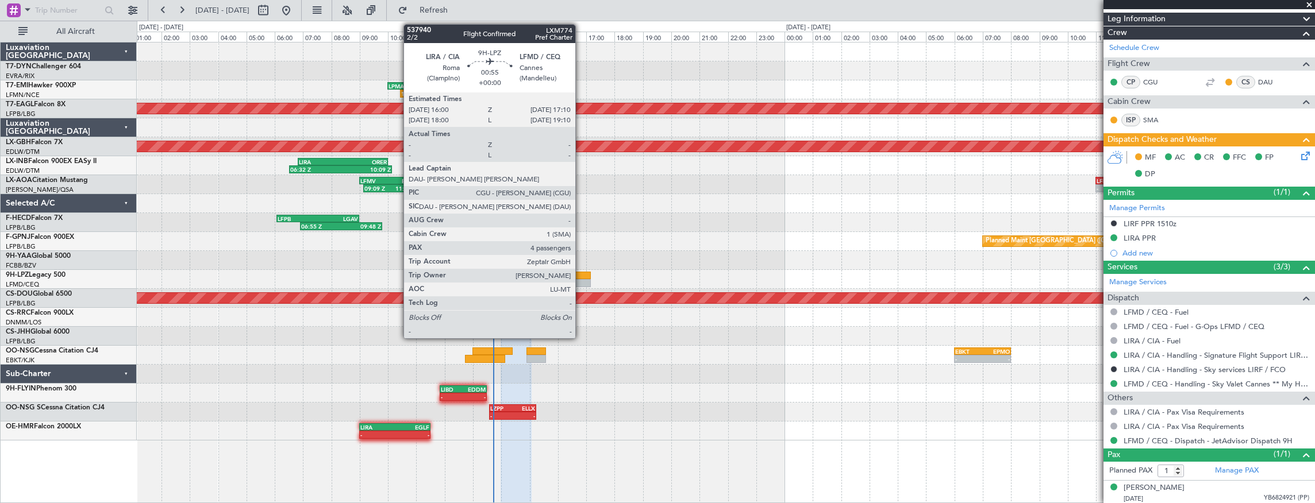
click at [581, 272] on div at bounding box center [574, 276] width 33 height 8
type input "4"
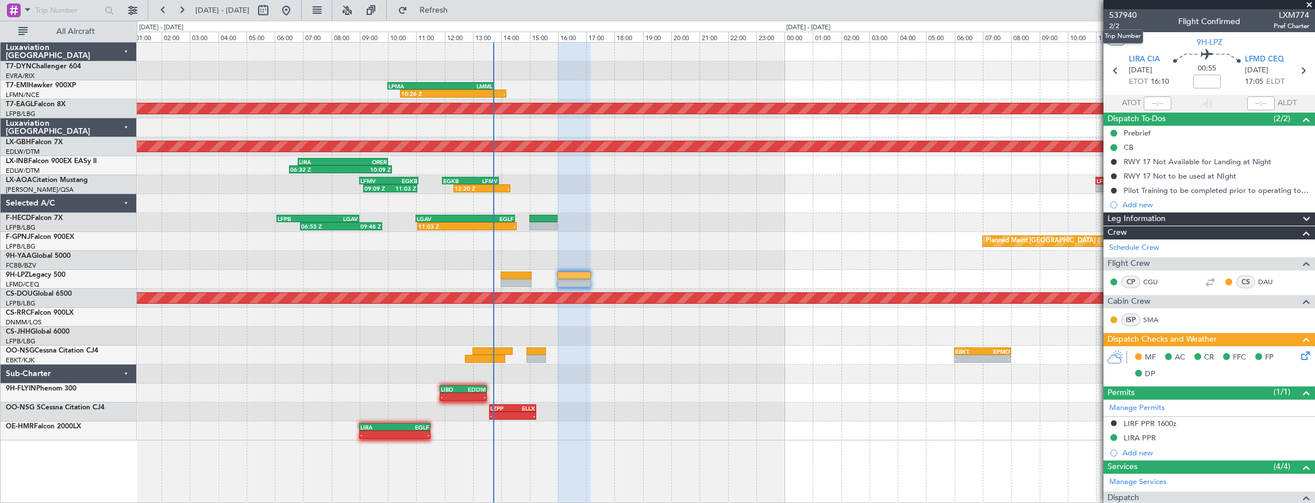
click at [1117, 25] on mat-tooltip-component "Trip Number" at bounding box center [1122, 36] width 57 height 30
click at [1120, 25] on span "2/2" at bounding box center [1123, 26] width 28 height 10
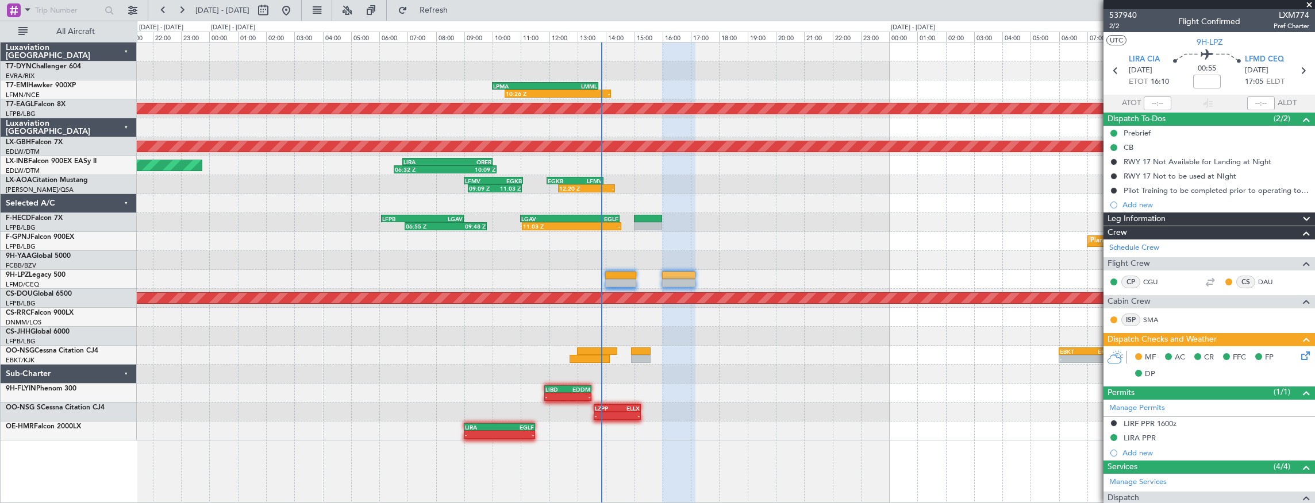
click at [698, 245] on div "Planned Maint [GEOGRAPHIC_DATA] ([GEOGRAPHIC_DATA])" at bounding box center [726, 241] width 1178 height 19
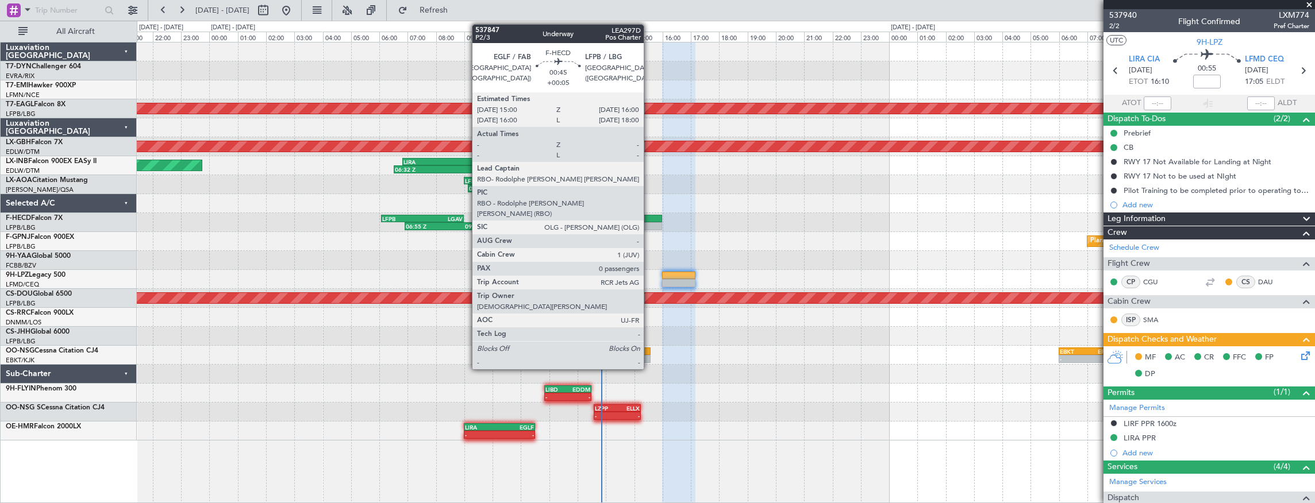
click at [649, 218] on div at bounding box center [648, 219] width 29 height 8
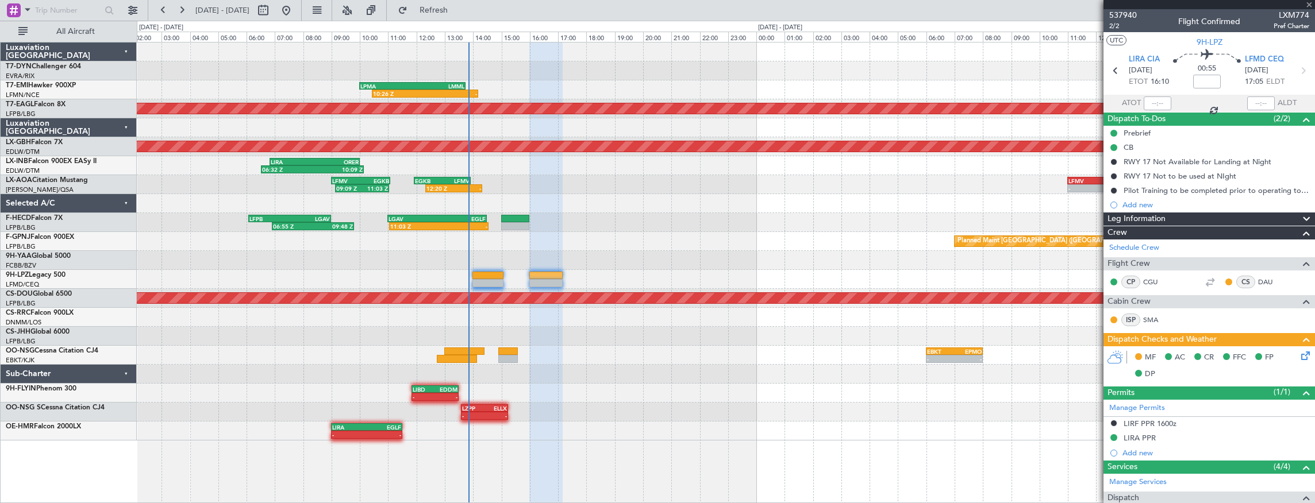
click at [487, 226] on div "10:26 Z - LPMA 10:00 Z LMML 13:45 Z EGKB 14:30 Z LPMA 18:10 Z 13:55 Z 18:00 Z P…" at bounding box center [726, 242] width 1178 height 398
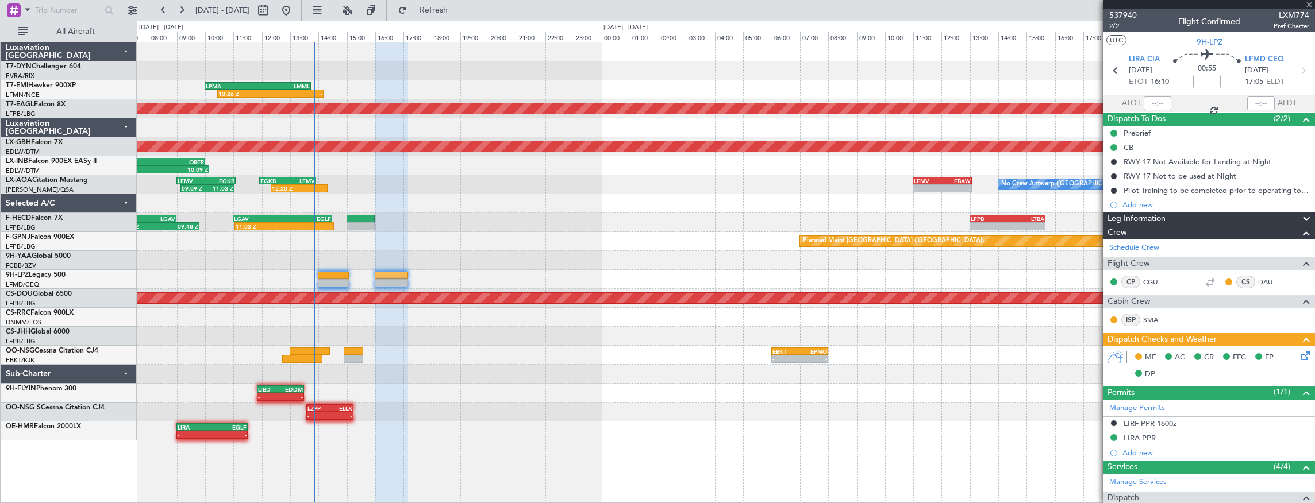
type input "+00:05"
type input "0"
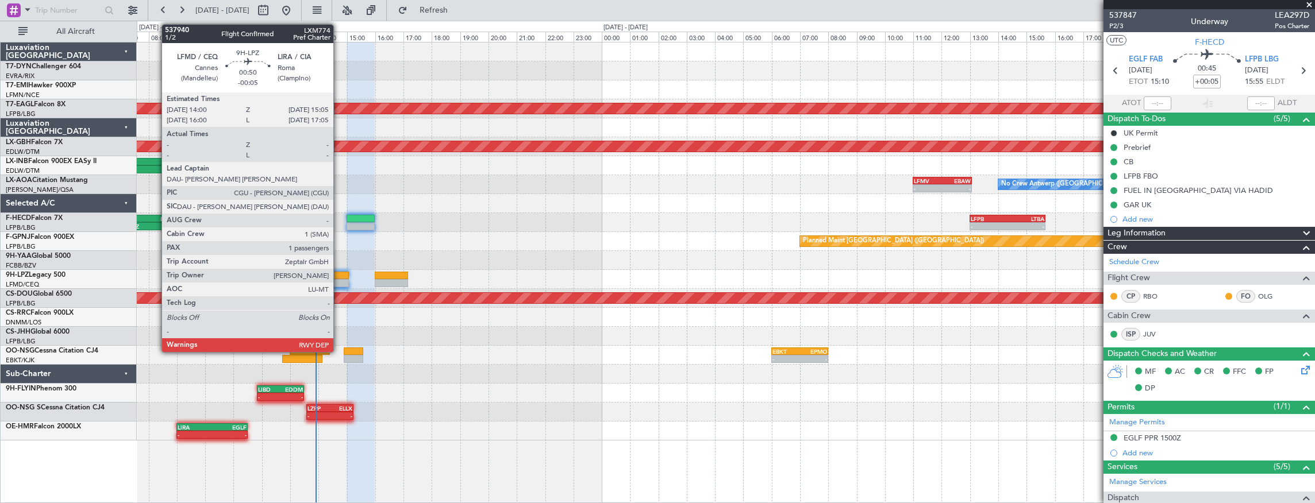
click at [339, 275] on div at bounding box center [333, 276] width 31 height 8
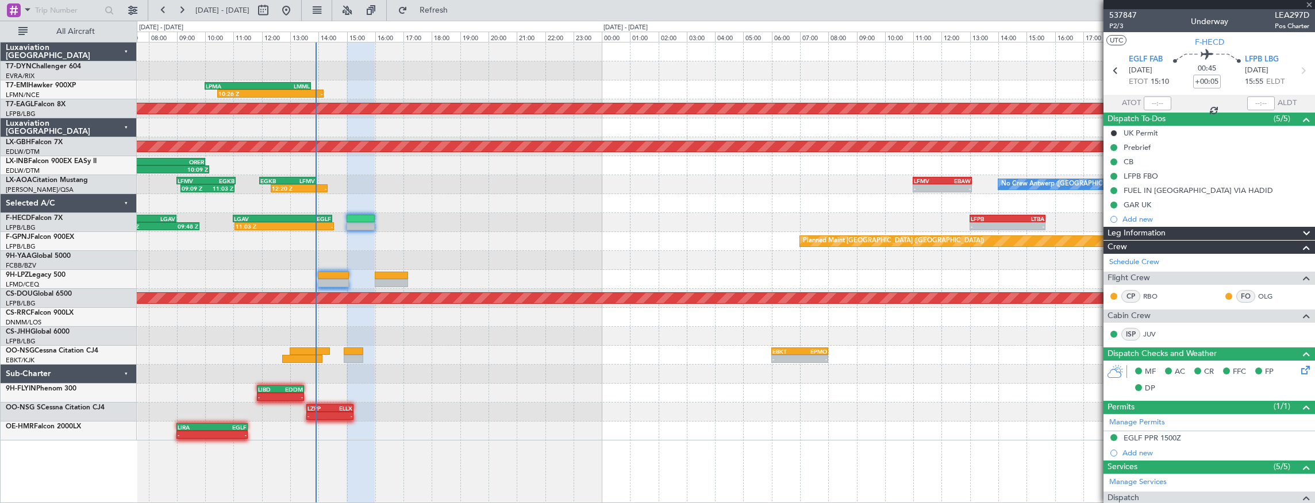
type input "-00:05"
type input "1"
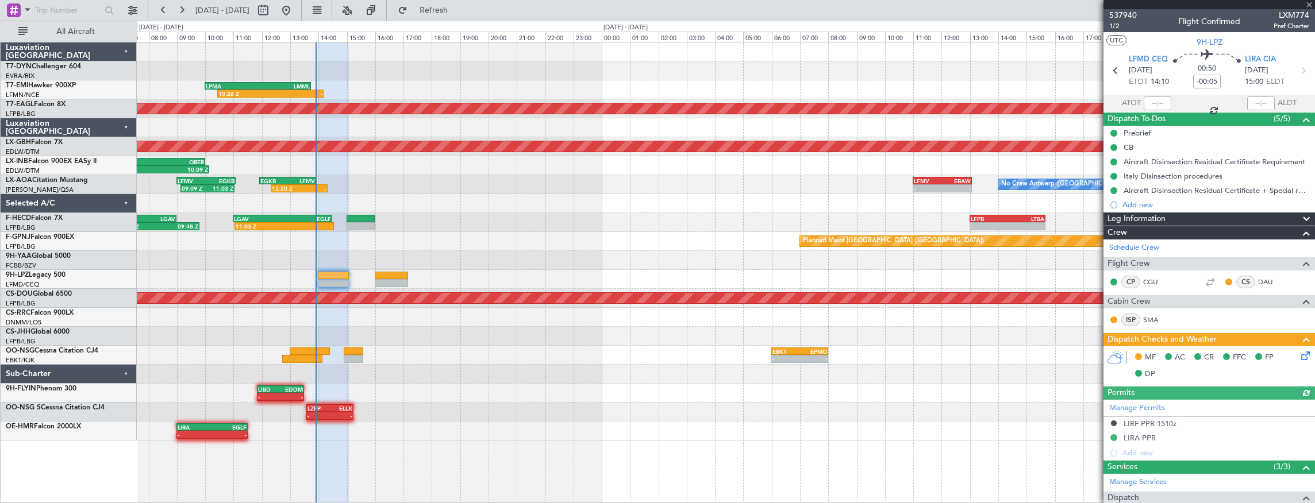
click at [1301, 356] on icon at bounding box center [1303, 353] width 9 height 9
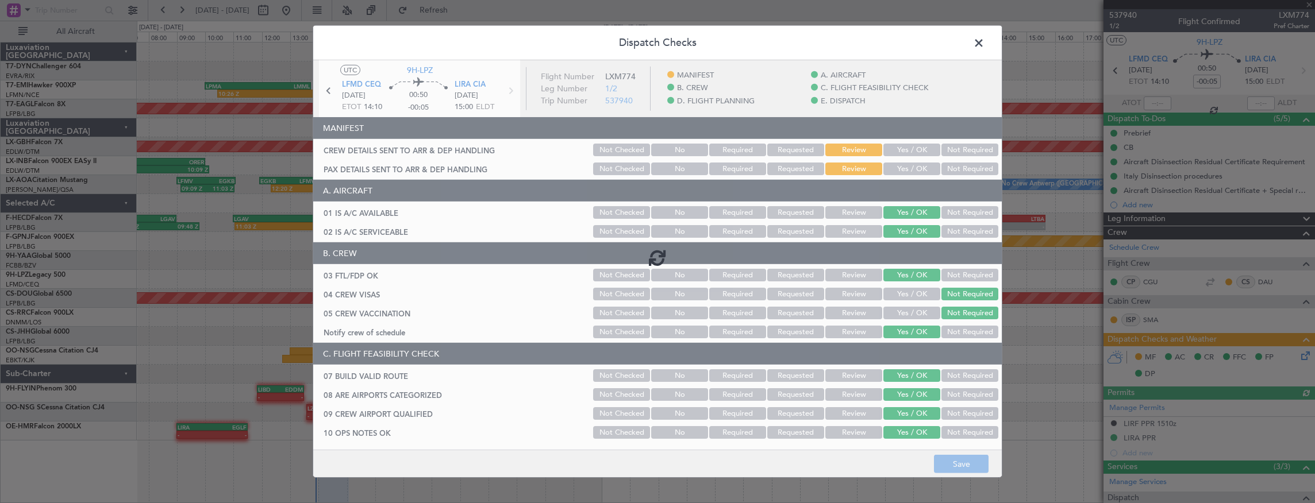
click at [901, 148] on button "Yes / OK" at bounding box center [911, 150] width 57 height 13
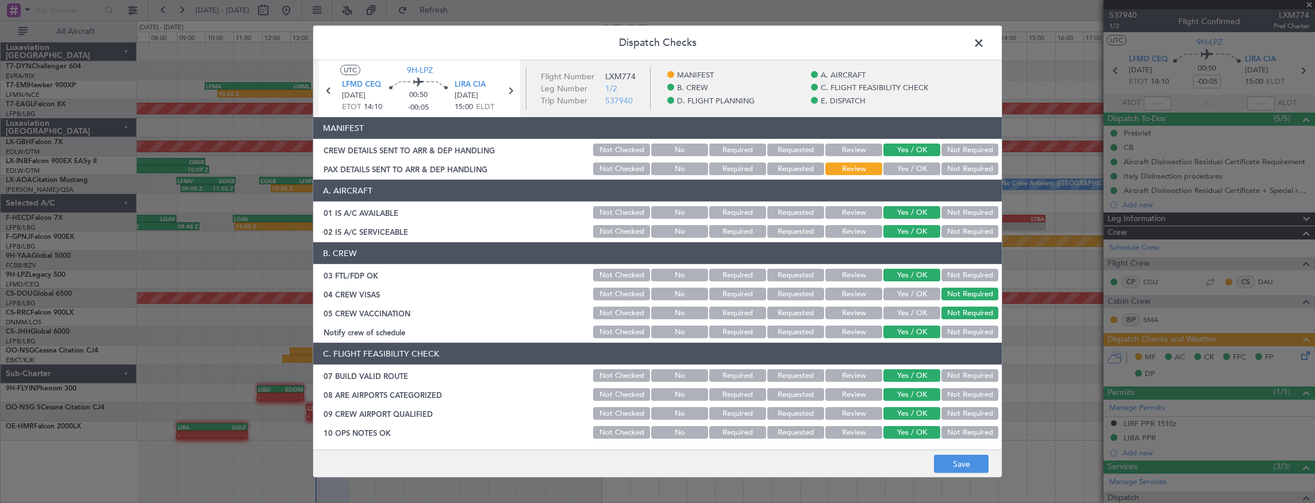
drag, startPoint x: 901, startPoint y: 168, endPoint x: 894, endPoint y: 184, distance: 16.8
click at [900, 168] on button "Yes / OK" at bounding box center [911, 169] width 57 height 13
click at [958, 470] on button "Save" at bounding box center [961, 464] width 55 height 18
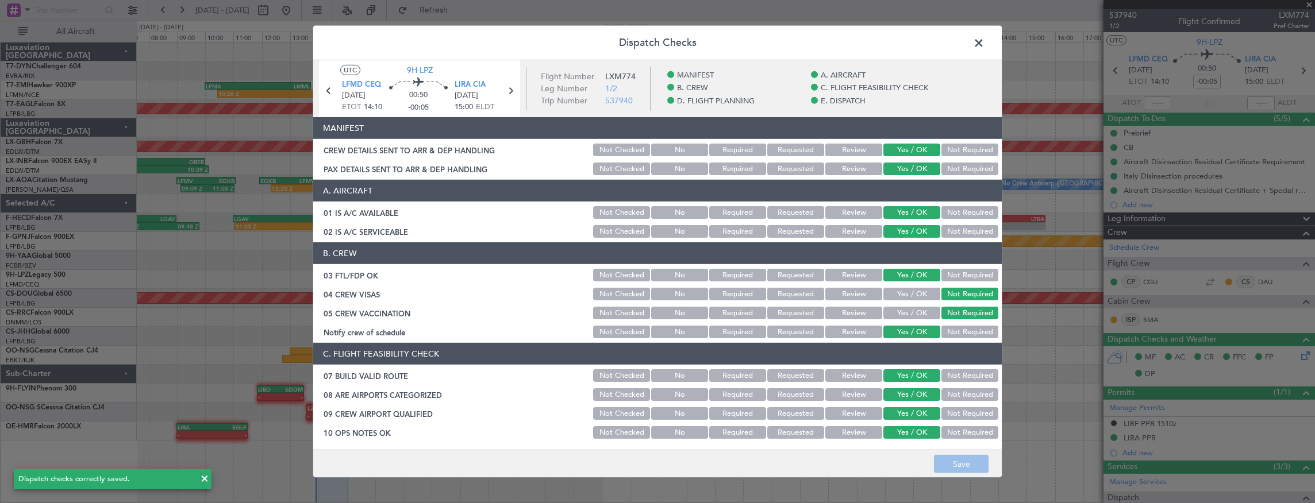
click at [985, 46] on span at bounding box center [985, 45] width 0 height 23
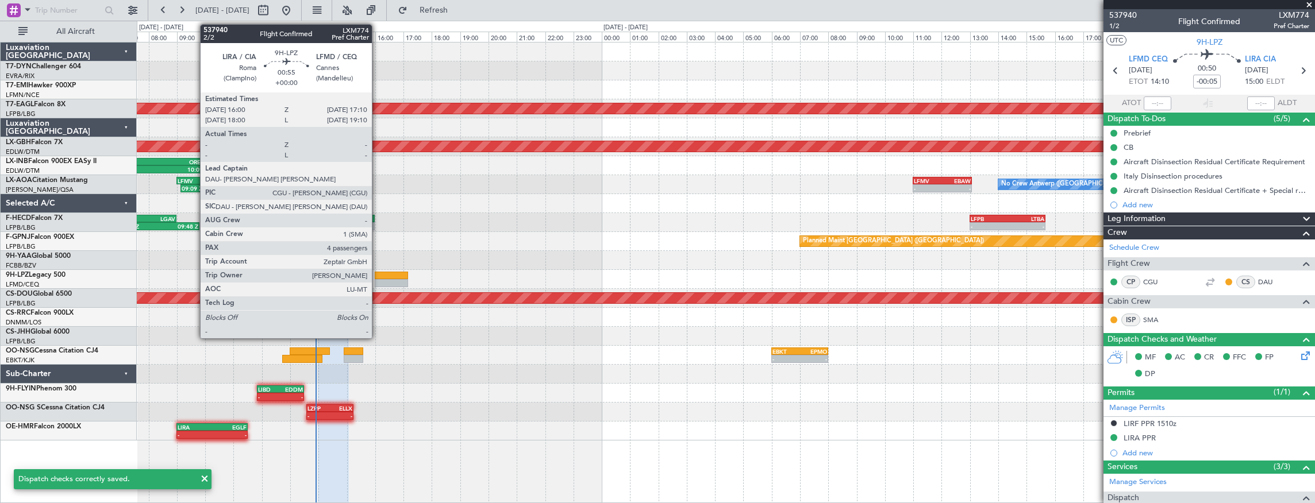
click at [378, 280] on div at bounding box center [391, 283] width 33 height 8
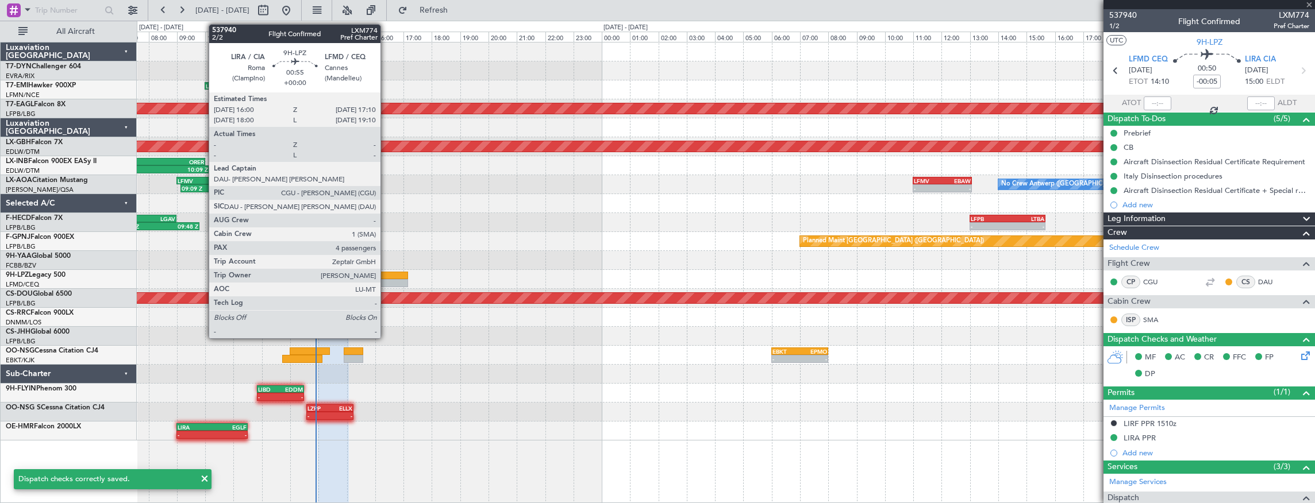
type input "4"
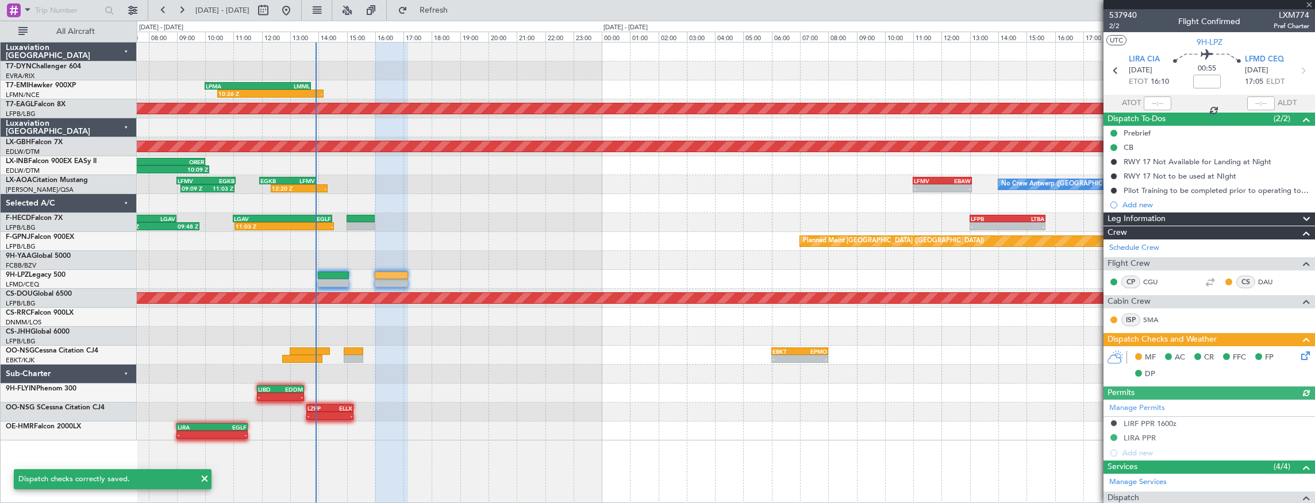
click at [1299, 359] on icon at bounding box center [1303, 353] width 9 height 9
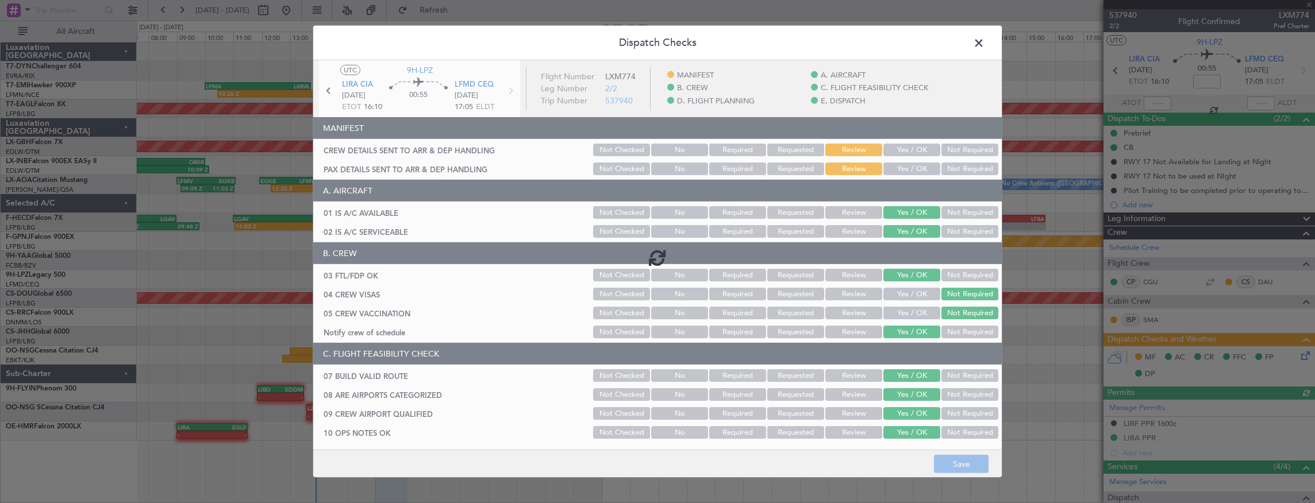
click at [902, 152] on div at bounding box center [657, 257] width 689 height 394
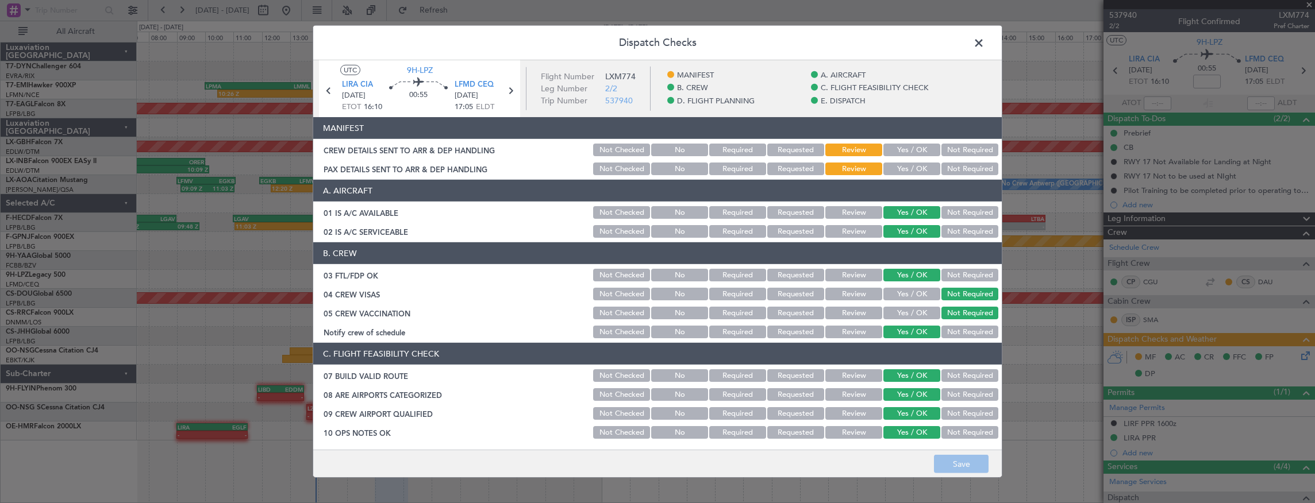
click at [902, 153] on button "Yes / OK" at bounding box center [911, 150] width 57 height 13
click at [902, 169] on button "Yes / OK" at bounding box center [911, 169] width 57 height 13
click at [974, 463] on button "Save" at bounding box center [961, 464] width 55 height 18
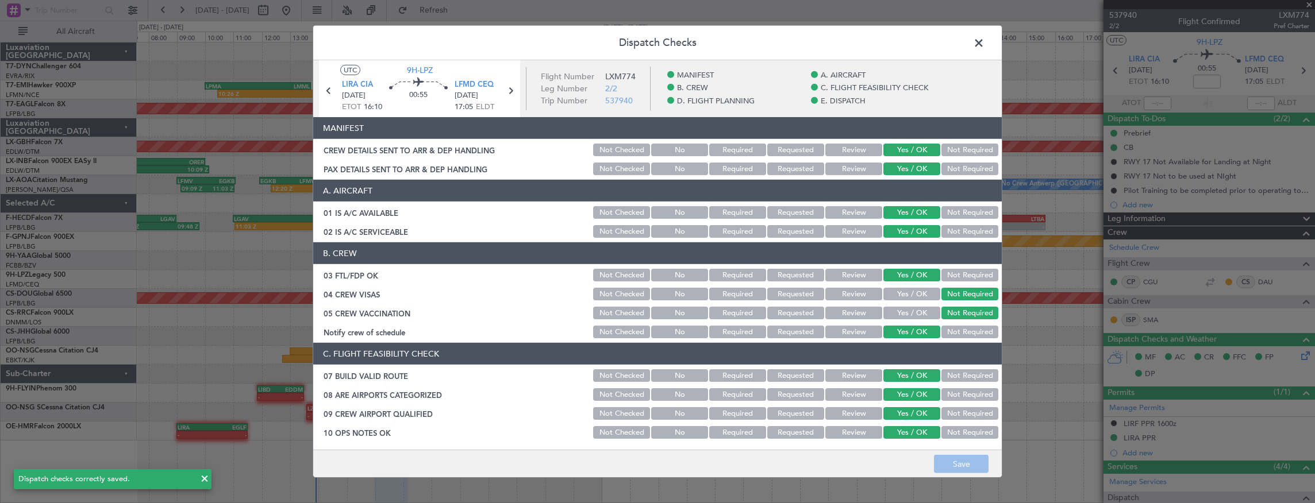
click at [985, 43] on span at bounding box center [985, 45] width 0 height 23
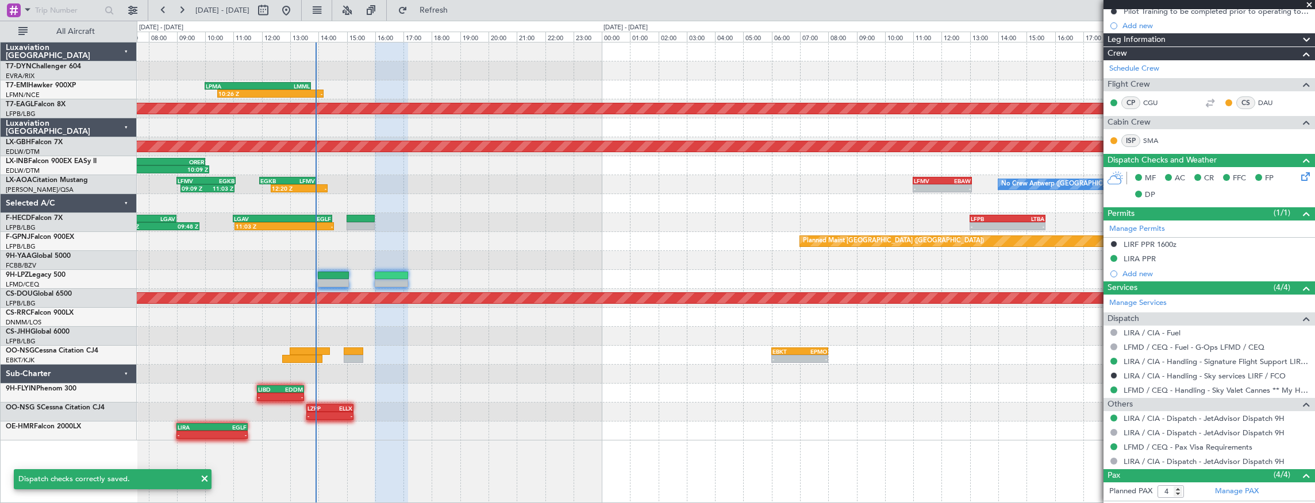
scroll to position [191, 0]
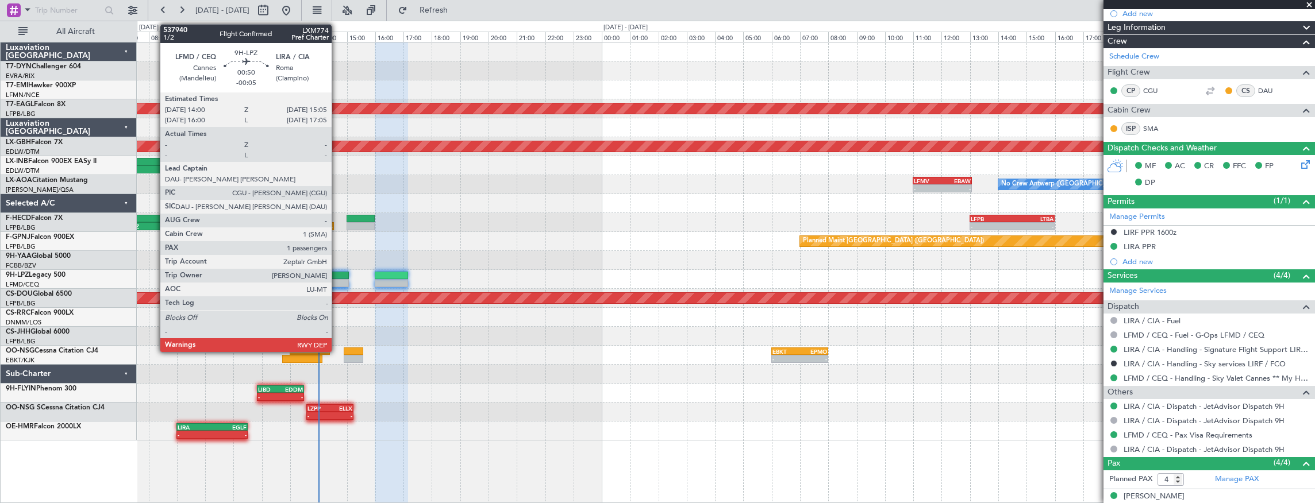
click at [337, 276] on div at bounding box center [333, 276] width 31 height 8
type input "-00:05"
type input "1"
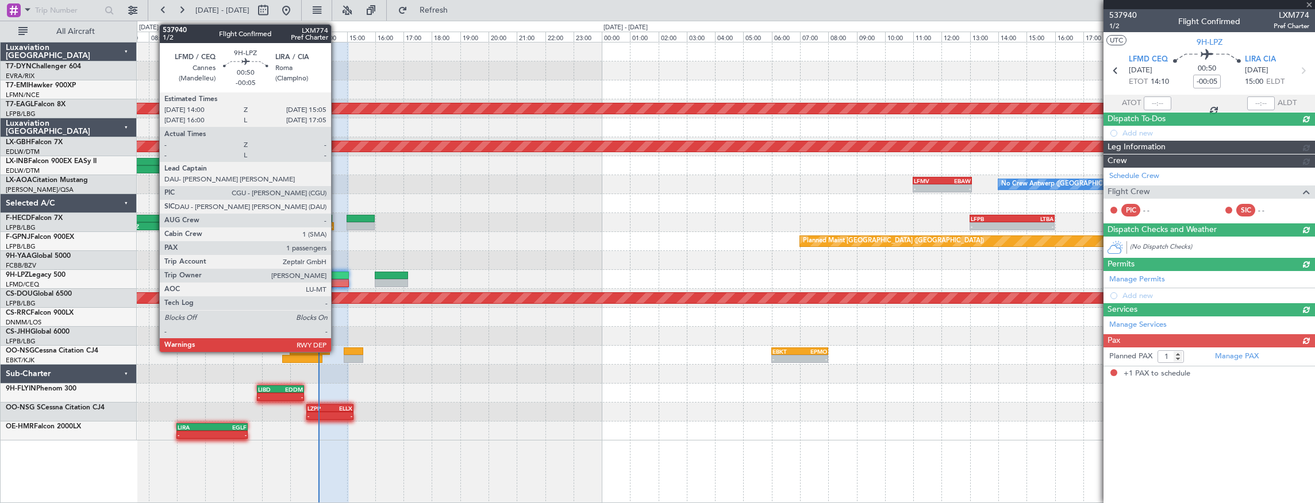
scroll to position [0, 0]
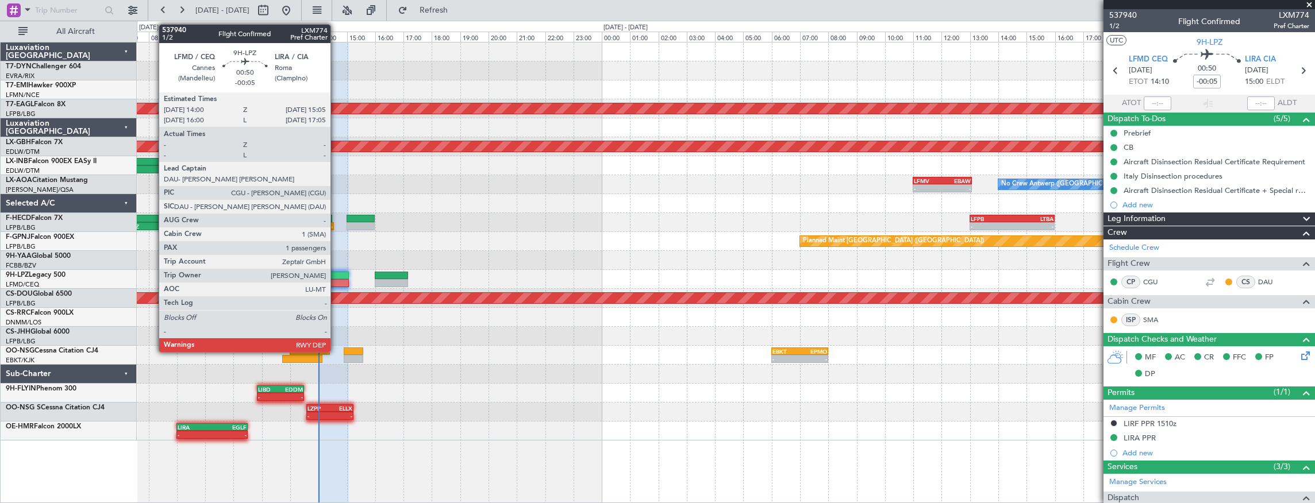
click at [336, 276] on div at bounding box center [333, 276] width 31 height 8
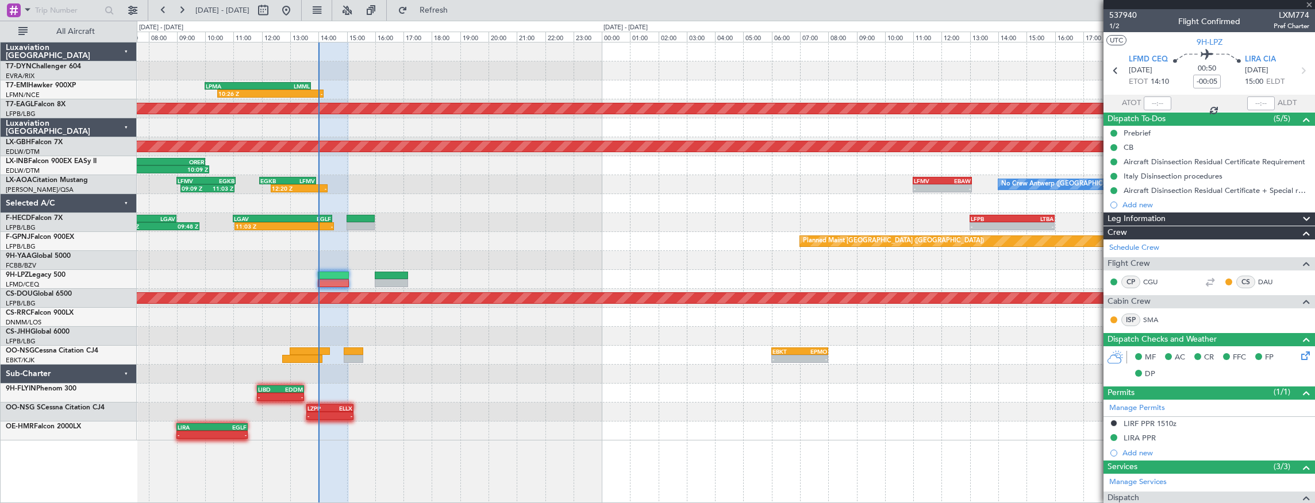
click at [393, 279] on div at bounding box center [391, 283] width 33 height 8
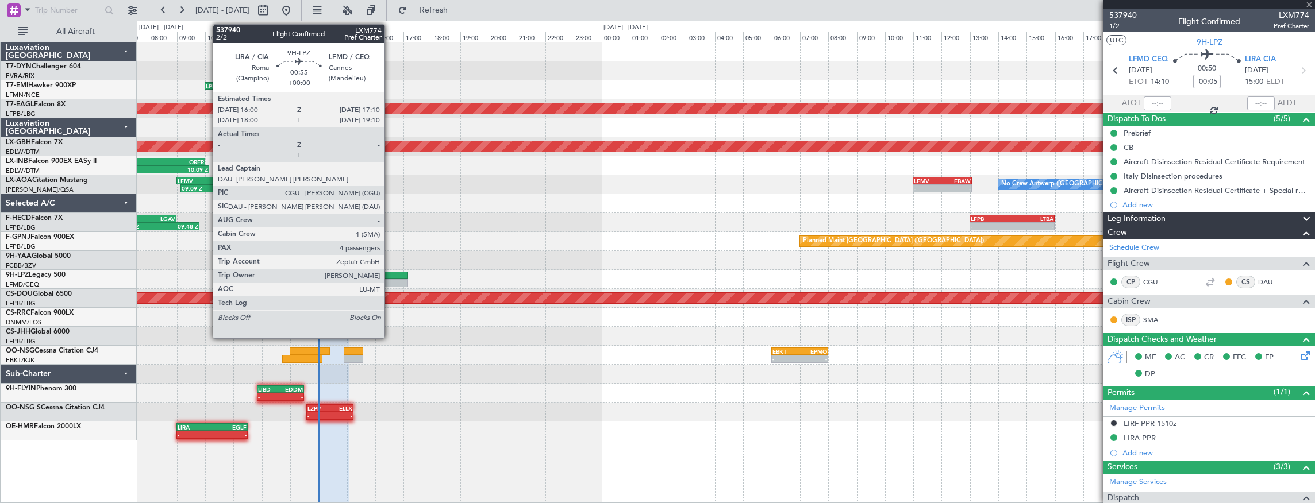
type input "4"
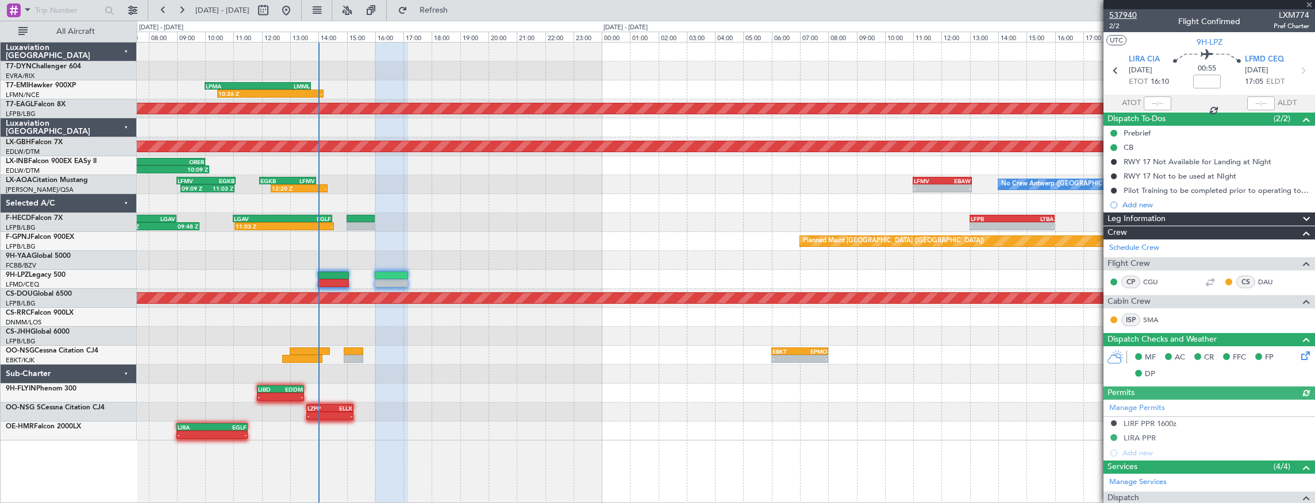
click at [1123, 15] on span "537940" at bounding box center [1123, 15] width 28 height 12
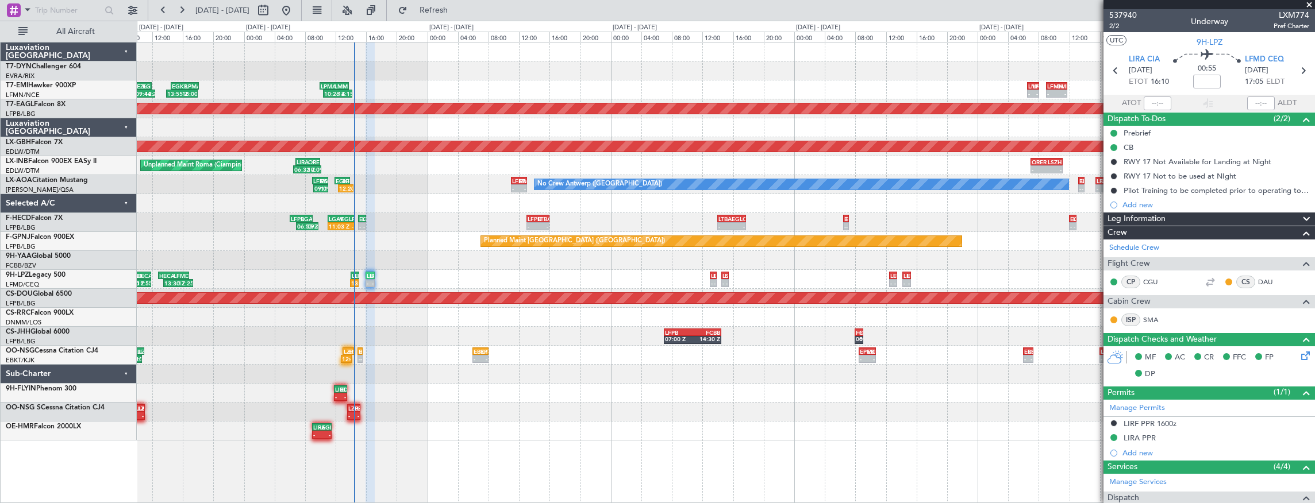
click at [384, 176] on div "12:20 Z - EGKB 11:55 Z LFMV 13:55 Z 09:09 Z 11:03 Z LFMV 09:00 Z EGKB 11:05 Z L…" at bounding box center [726, 184] width 1178 height 19
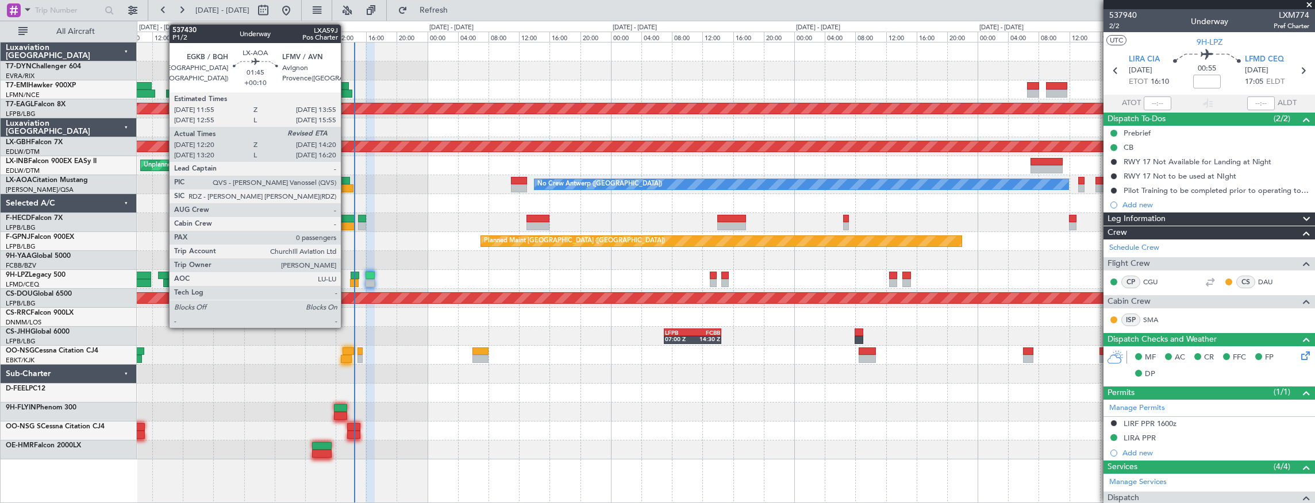
click at [347, 182] on div at bounding box center [343, 181] width 16 height 8
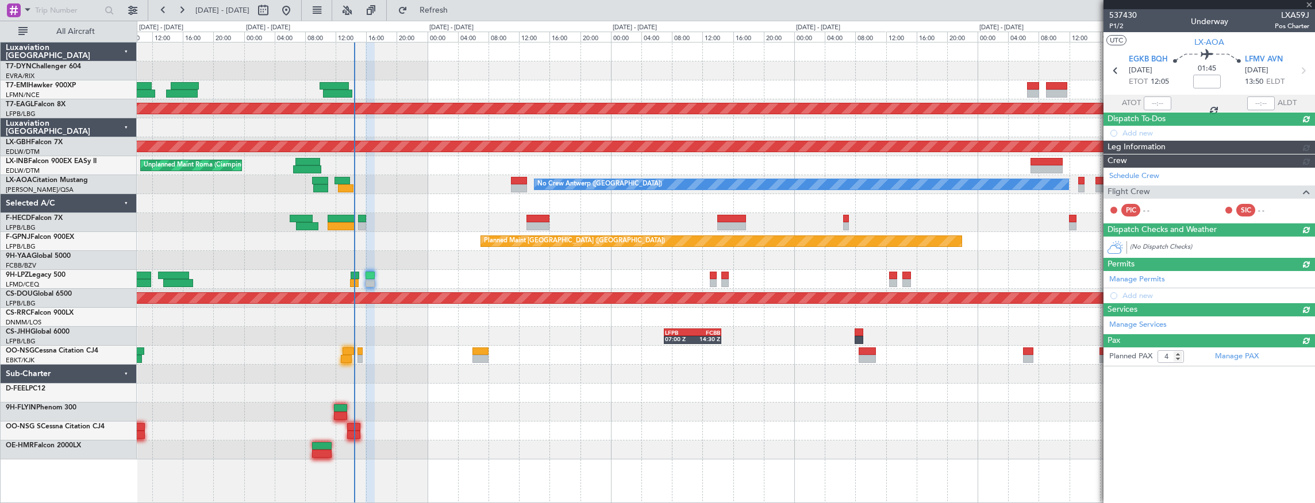
type input "+00:10"
type input "12:30"
type input "0"
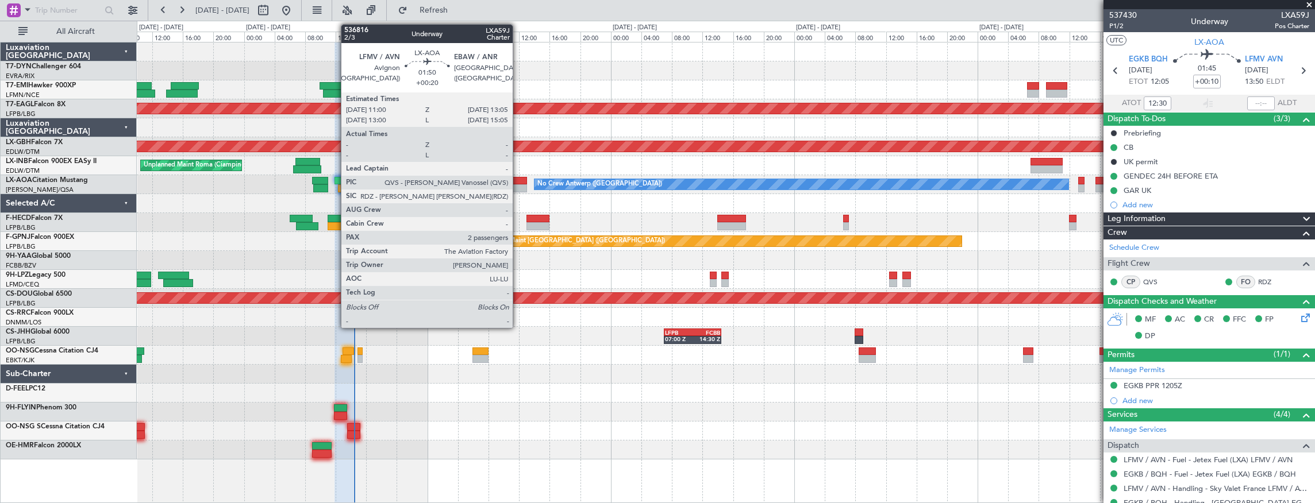
click at [518, 183] on div at bounding box center [519, 181] width 16 height 8
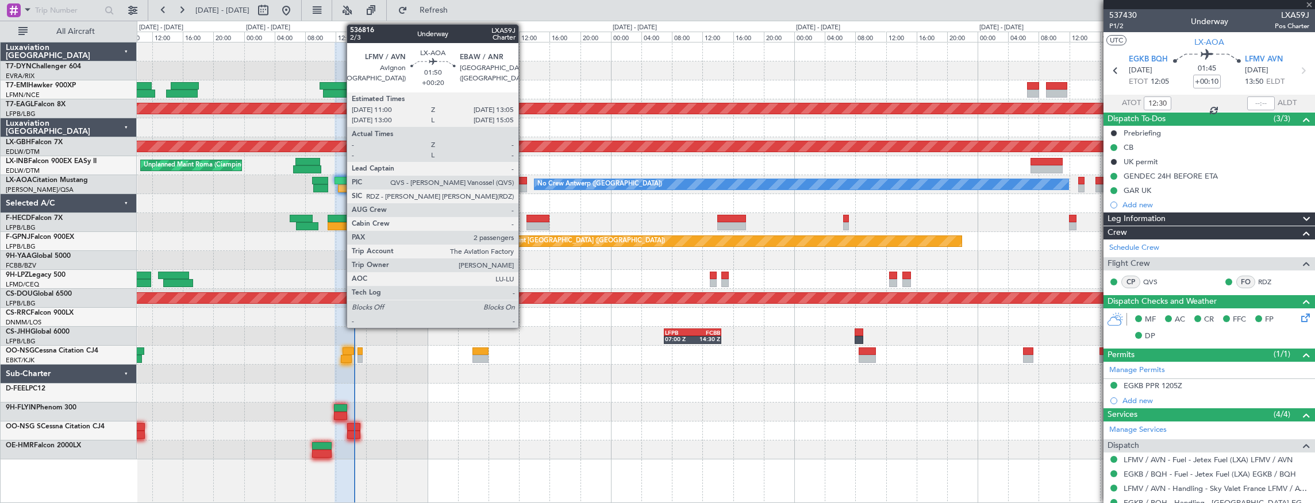
type input "+00:20"
type input "2"
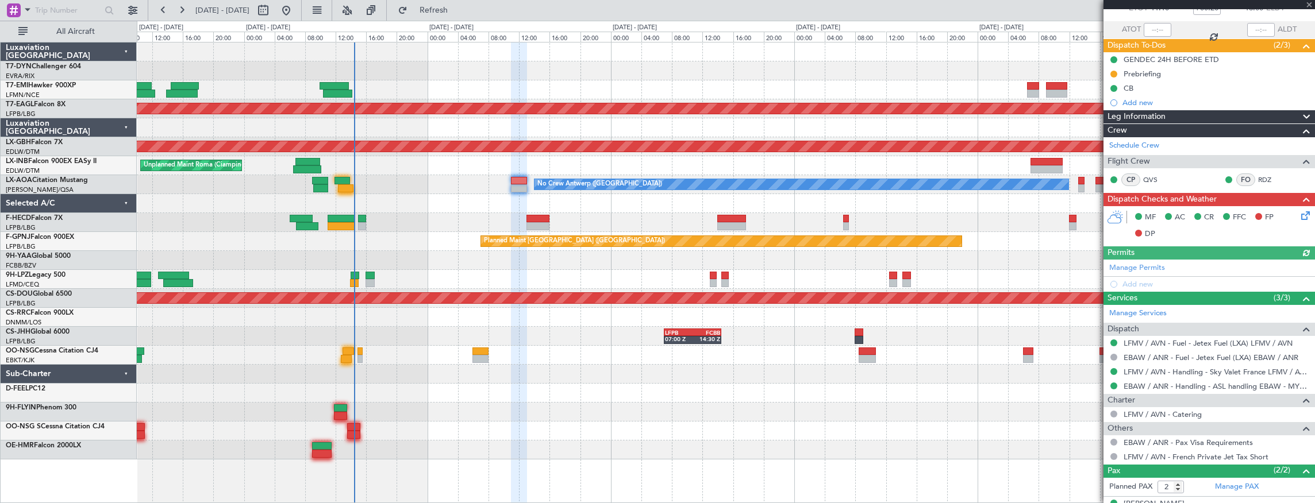
scroll to position [116, 0]
